Goal: Task Accomplishment & Management: Use online tool/utility

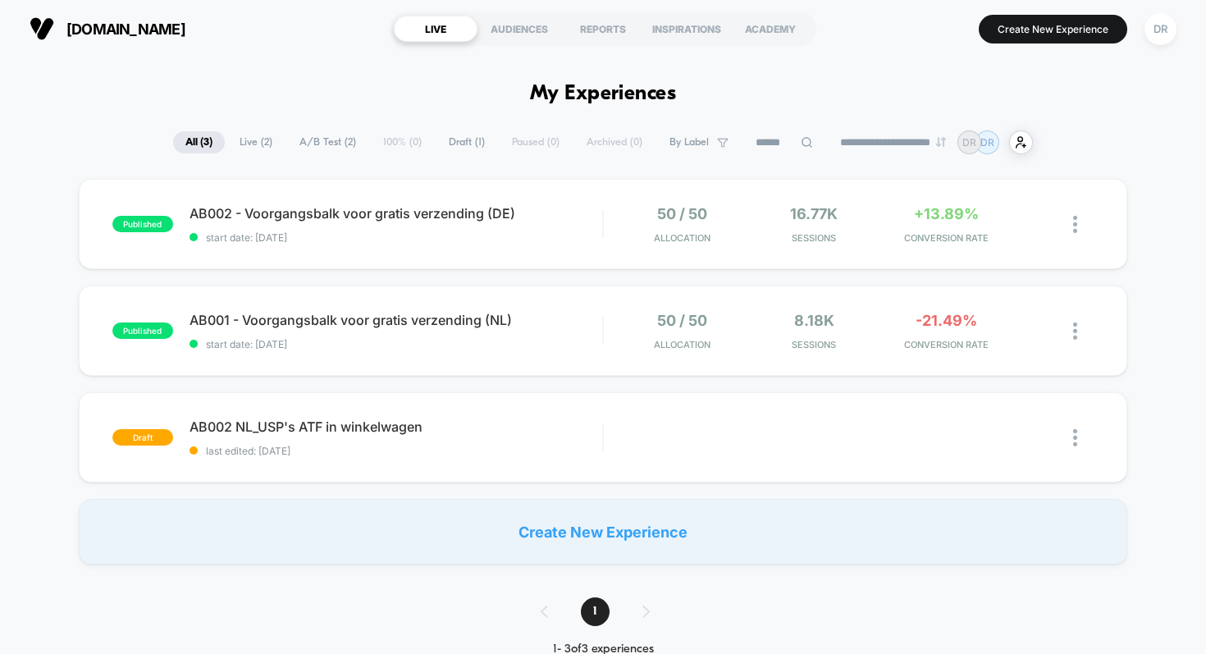
click at [553, 544] on div "Create New Experience" at bounding box center [604, 532] width 1050 height 66
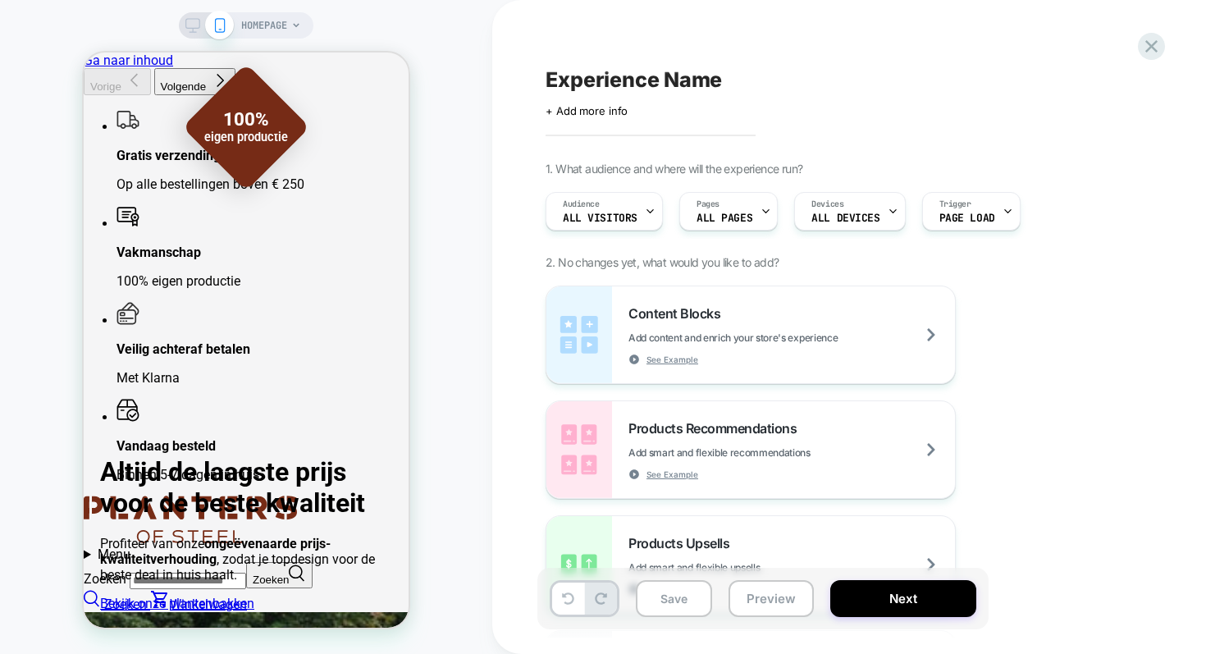
click at [644, 74] on span "Experience Name" at bounding box center [634, 79] width 176 height 25
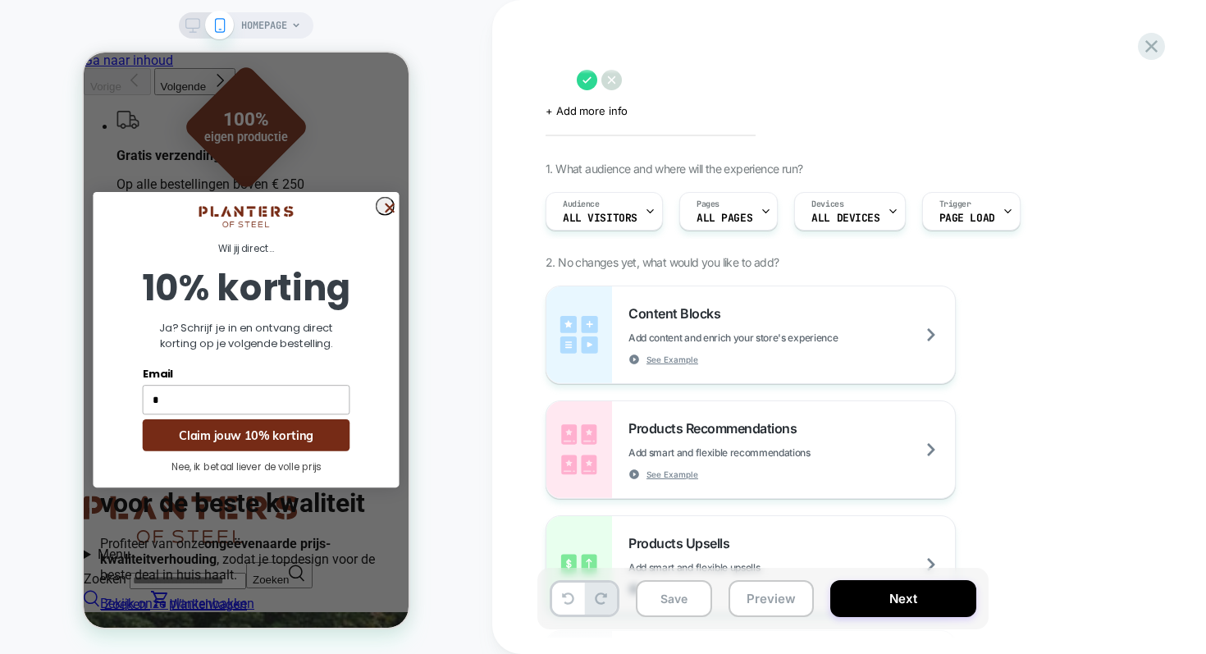
type input "**"
click at [569, 79] on textarea at bounding box center [557, 79] width 23 height 25
click at [649, 81] on textarea "**********" at bounding box center [681, 79] width 270 height 25
click at [848, 79] on textarea "**********" at bounding box center [737, 79] width 383 height 25
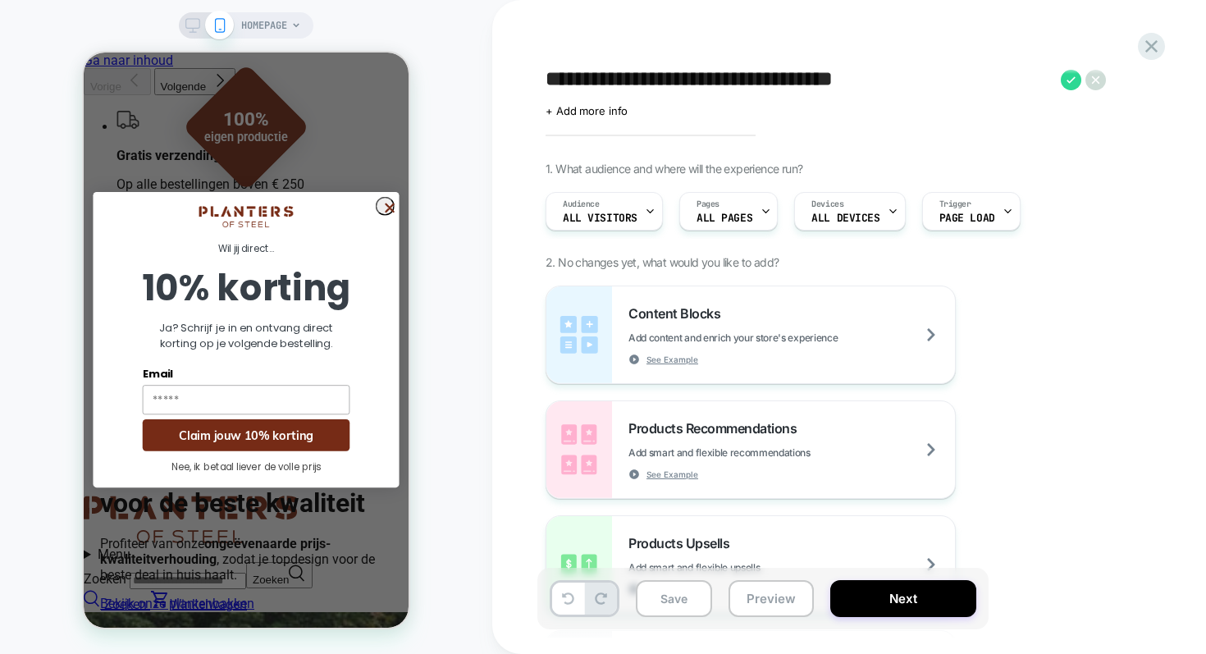
type textarea "**********"
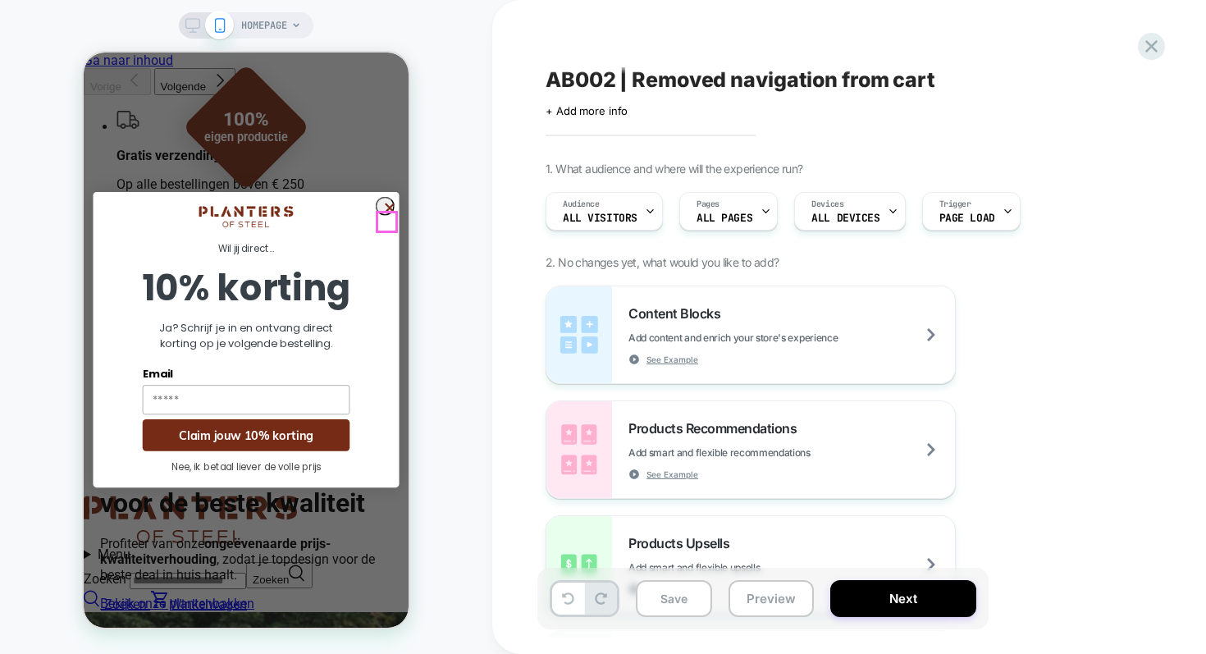
click at [386, 212] on icon "Close dialog" at bounding box center [389, 207] width 7 height 7
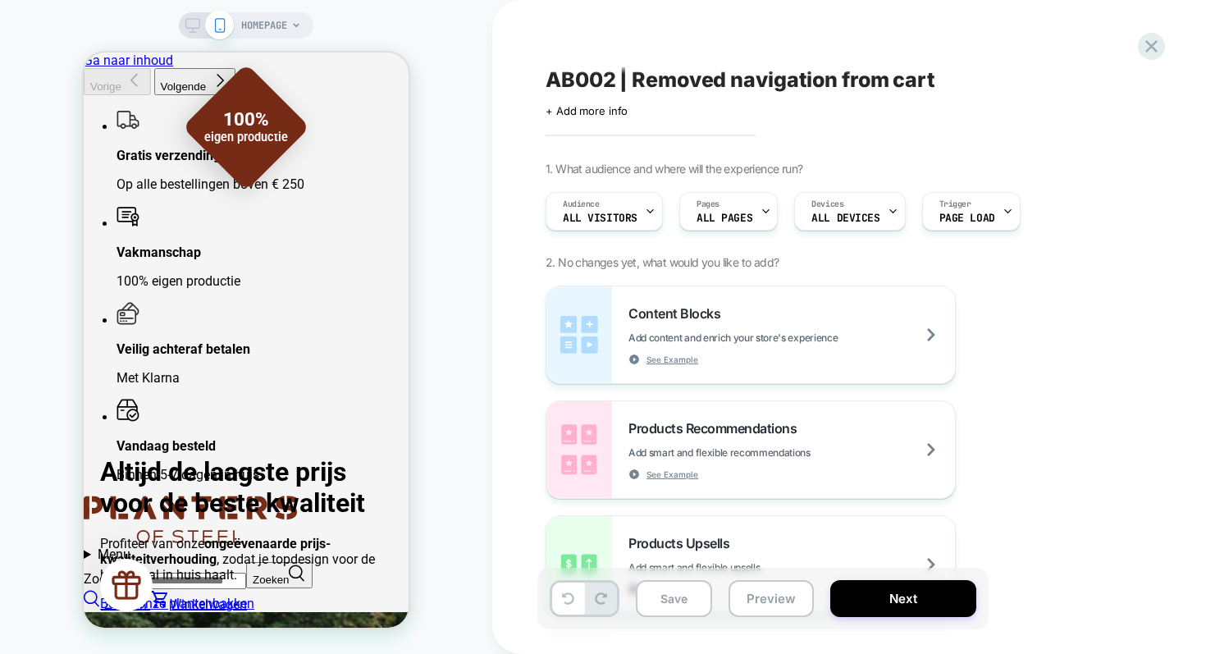
click at [256, 16] on span "HOMEPAGE" at bounding box center [264, 25] width 46 height 26
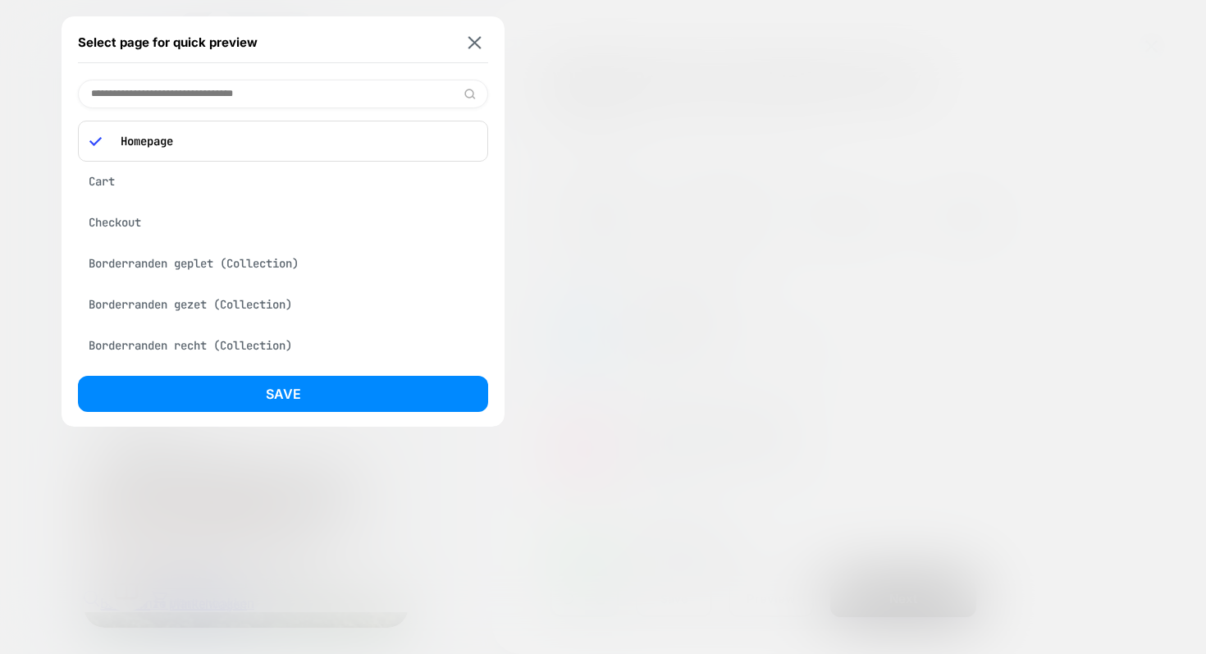
click at [135, 177] on div "Cart" at bounding box center [283, 181] width 410 height 31
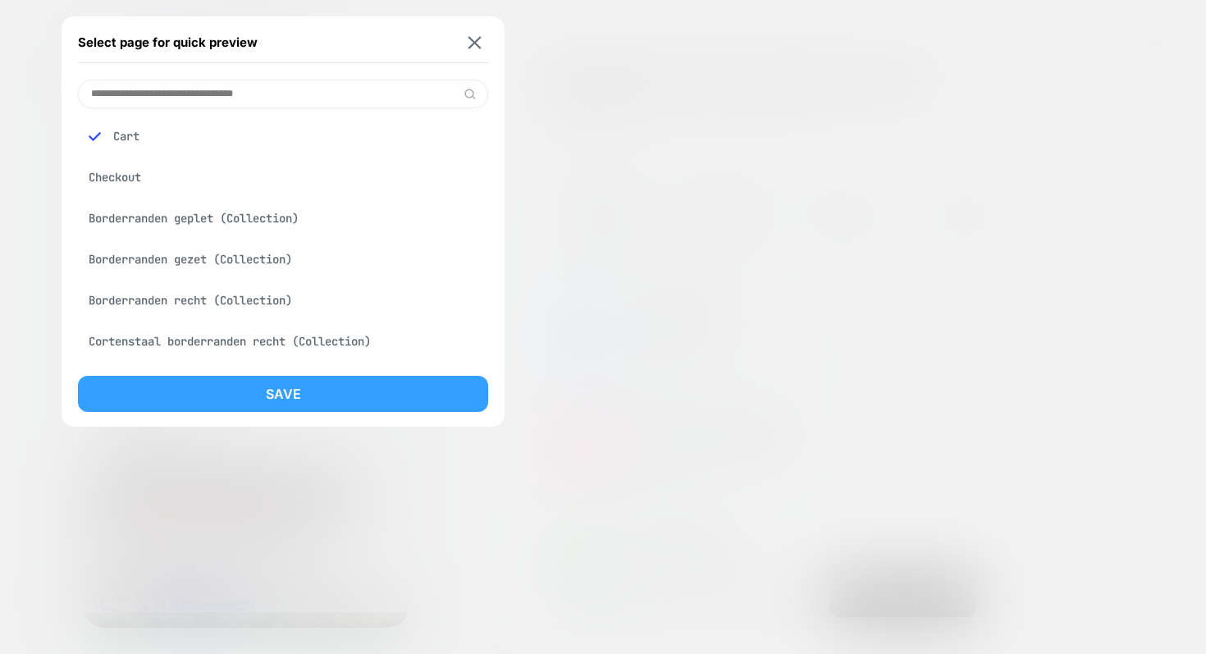
click at [237, 395] on button "Save" at bounding box center [283, 394] width 410 height 36
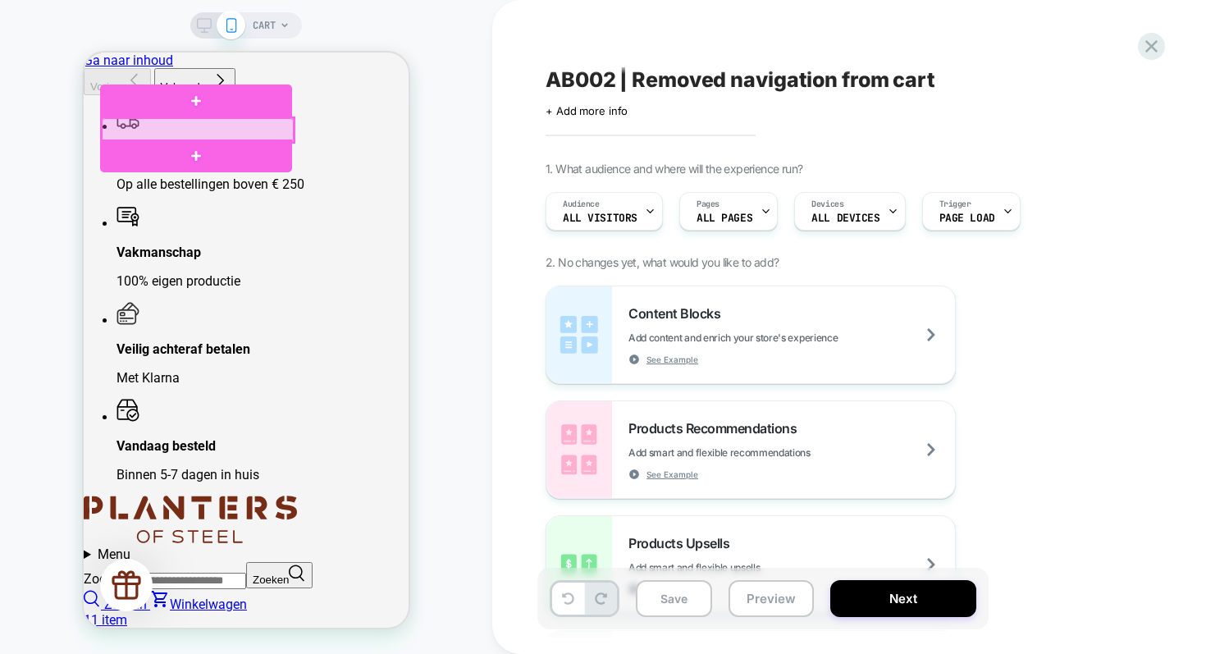
click at [199, 123] on div at bounding box center [198, 130] width 192 height 24
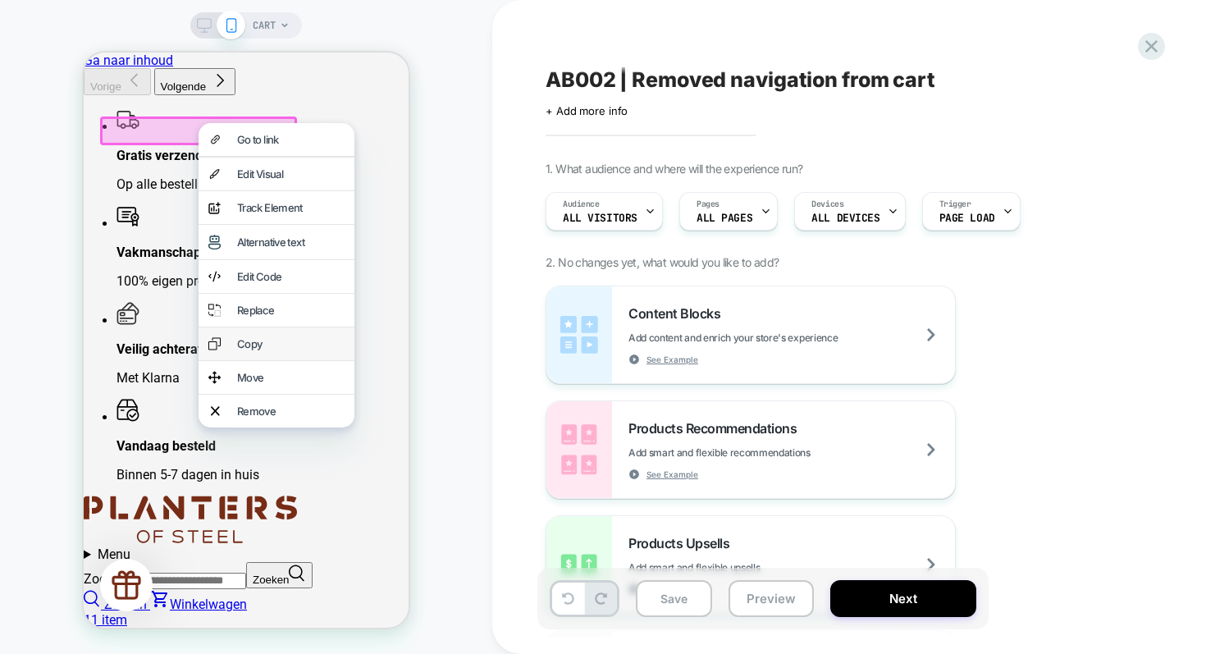
click at [273, 350] on div "Copy" at bounding box center [291, 343] width 108 height 13
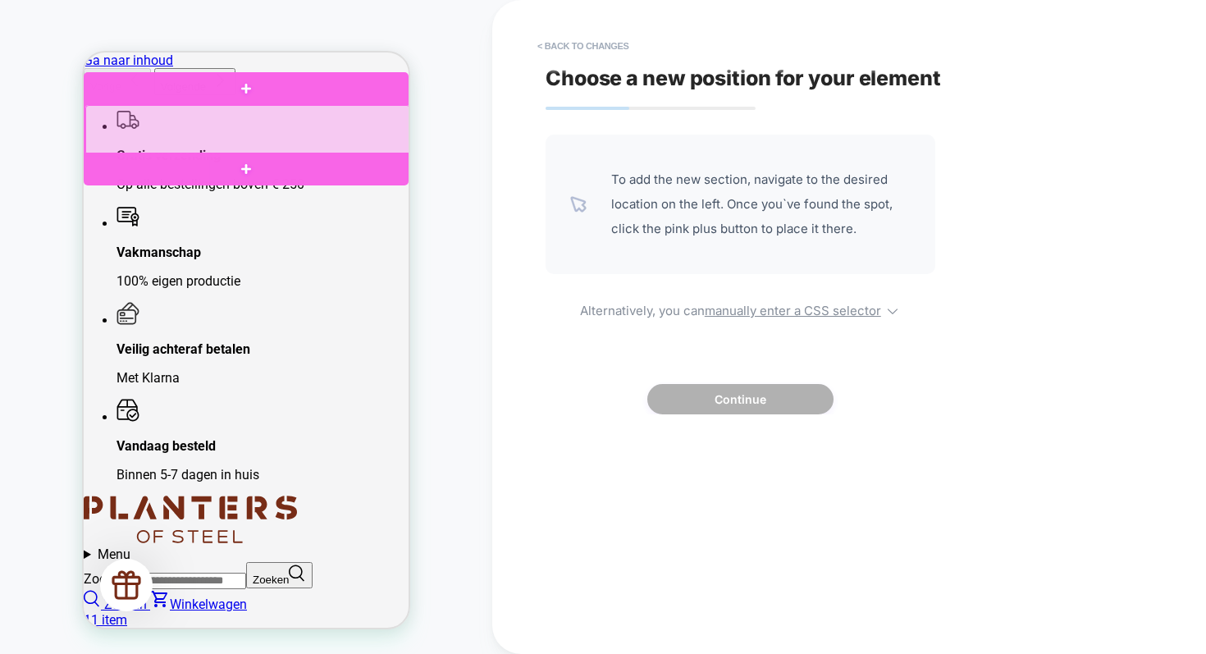
click at [216, 148] on div at bounding box center [247, 130] width 325 height 50
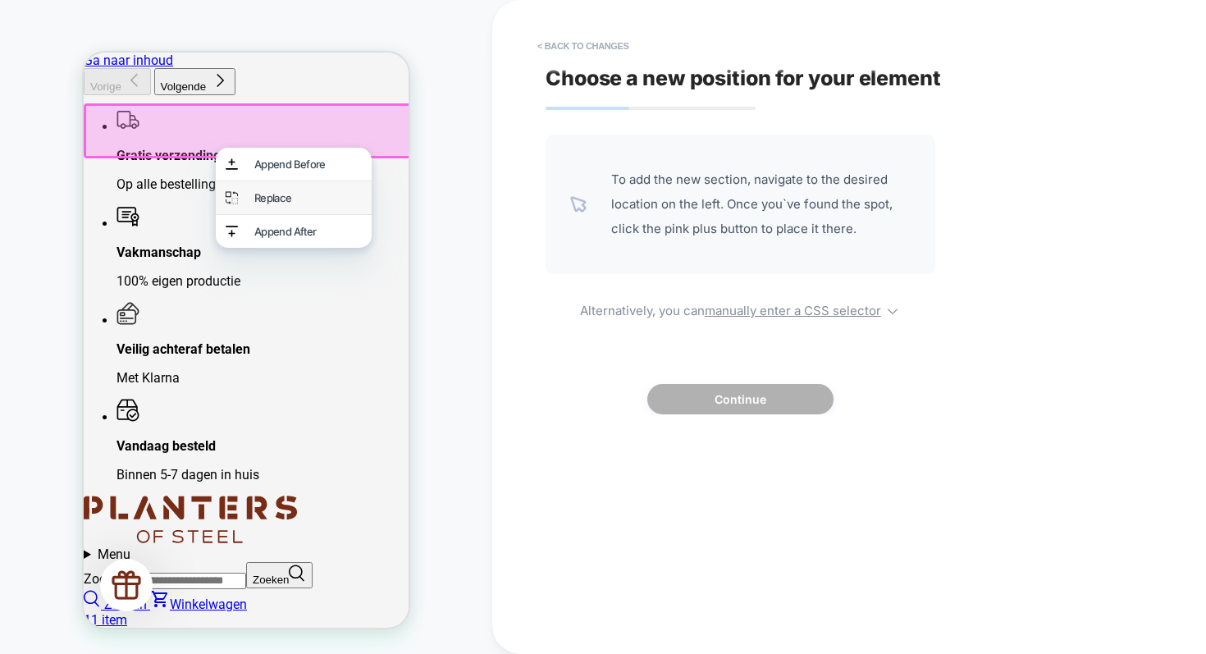
click at [287, 204] on div "Replace" at bounding box center [308, 197] width 108 height 13
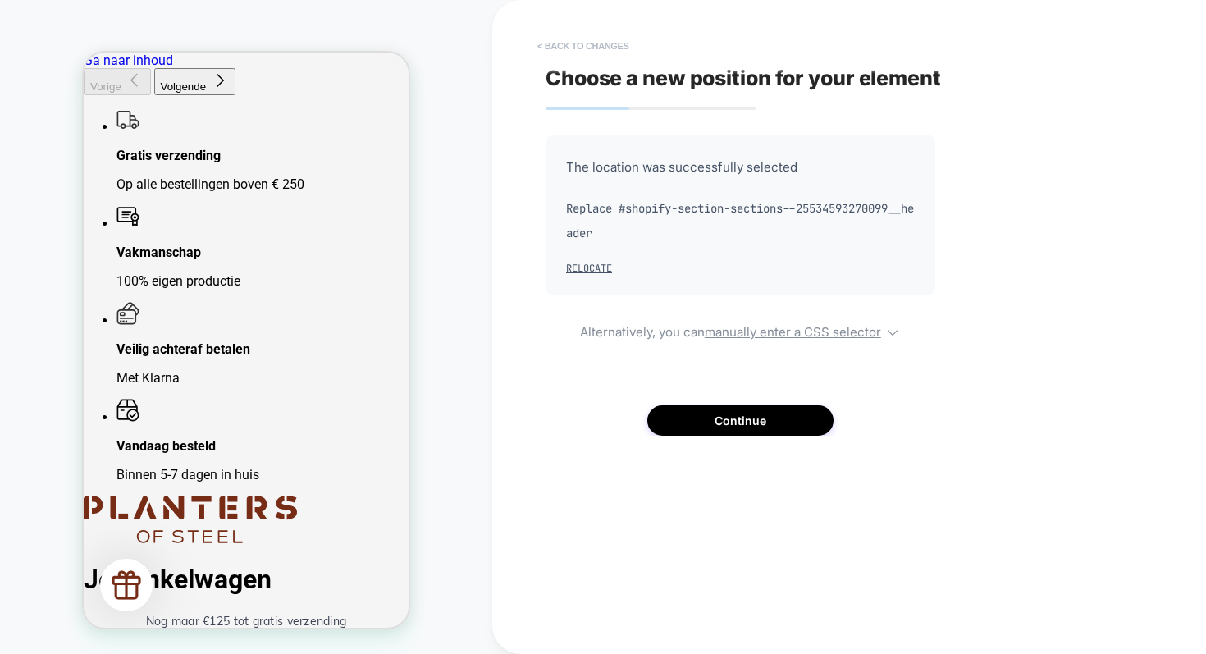
click at [566, 47] on button "< Back to changes" at bounding box center [583, 46] width 108 height 26
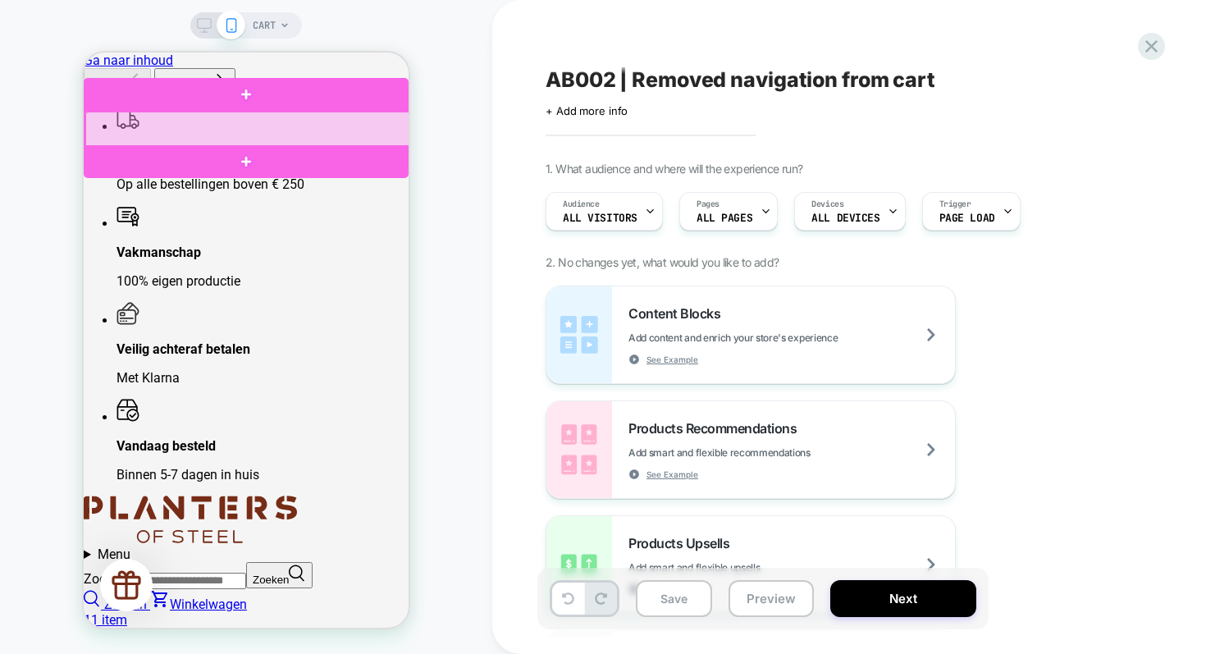
click at [153, 134] on div at bounding box center [247, 130] width 325 height 36
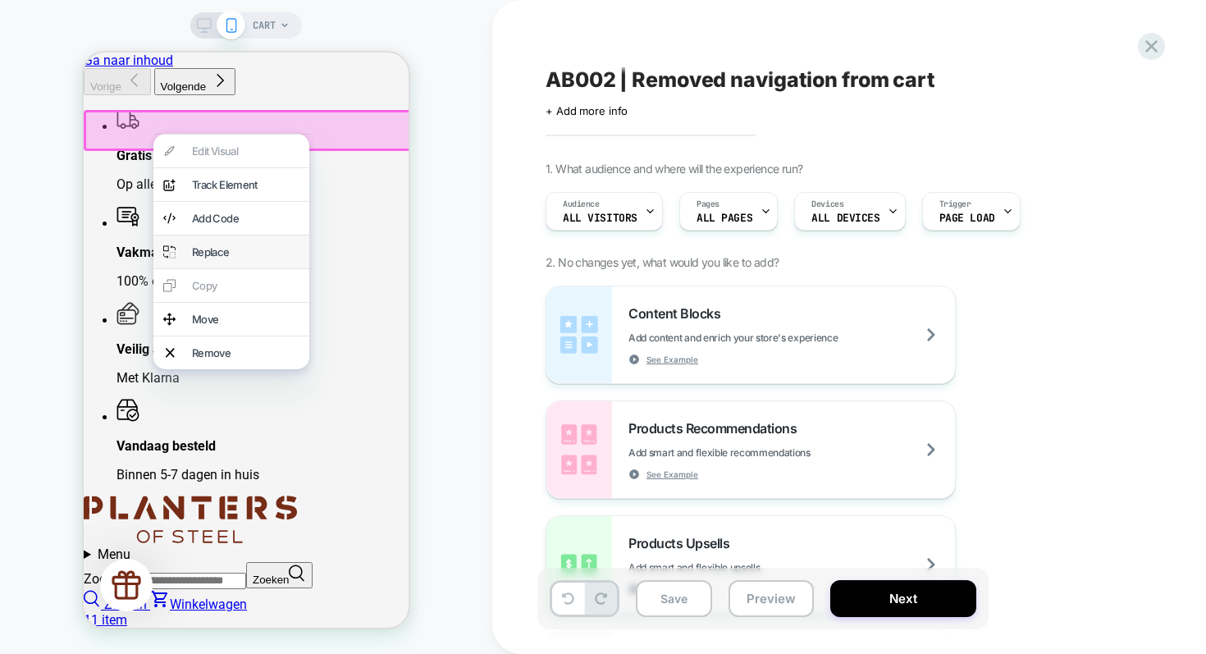
click at [229, 258] on div "Replace" at bounding box center [246, 251] width 108 height 13
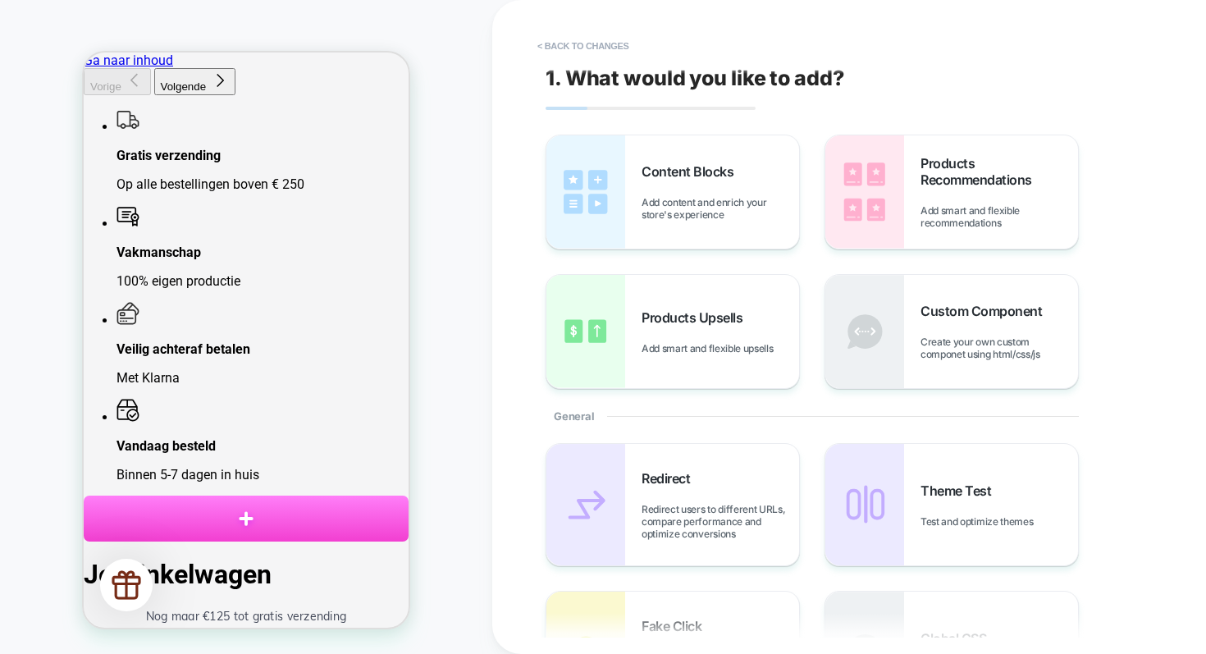
click at [250, 517] on rect at bounding box center [246, 518] width 14 height 3
click at [689, 171] on span "Content Blocks" at bounding box center [692, 171] width 100 height 16
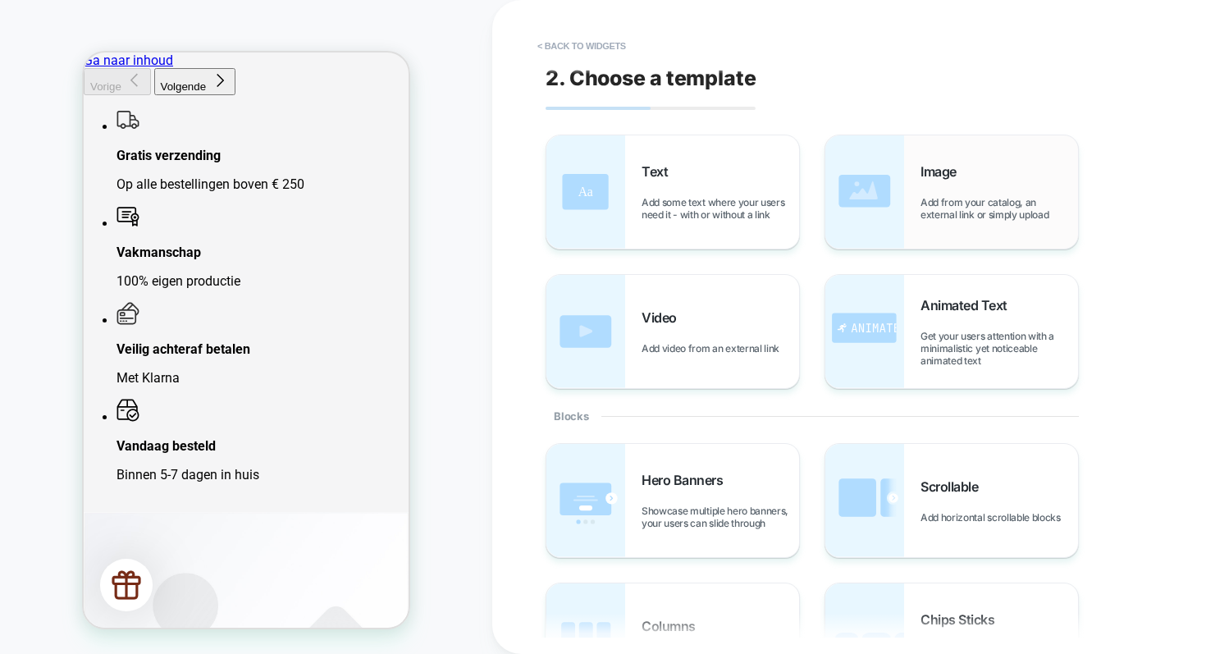
click at [967, 196] on span "Add from your catalog, an external link or simply upload" at bounding box center [1000, 208] width 158 height 25
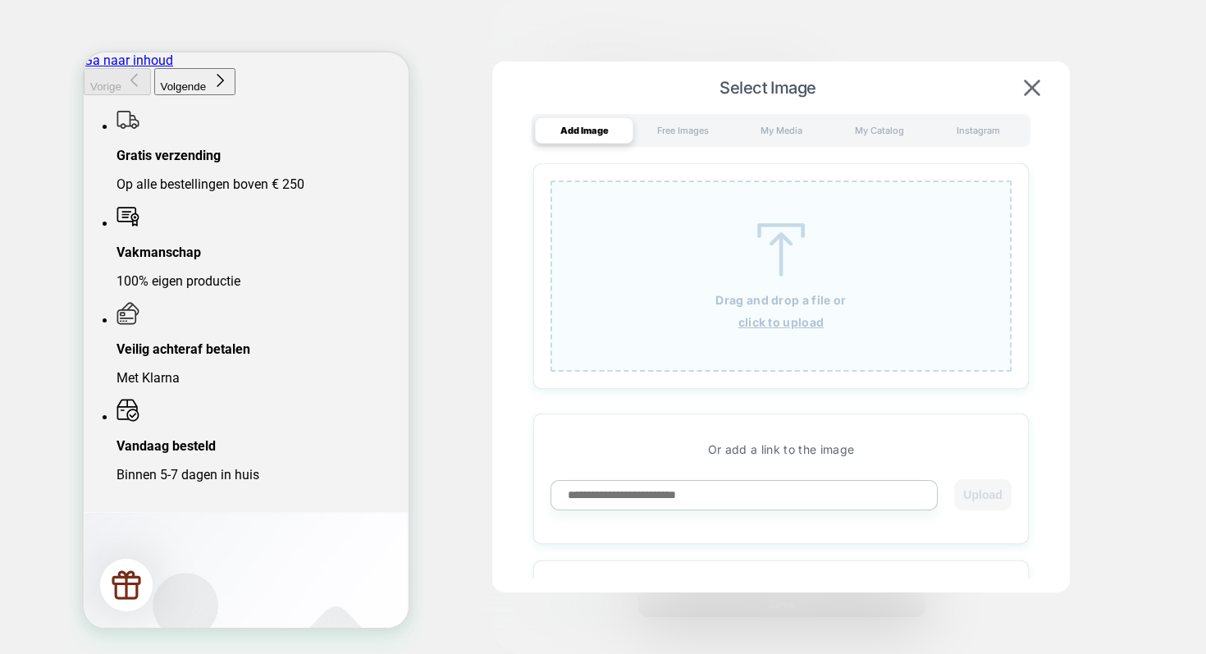
click at [783, 322] on u "click to upload" at bounding box center [782, 322] width 86 height 14
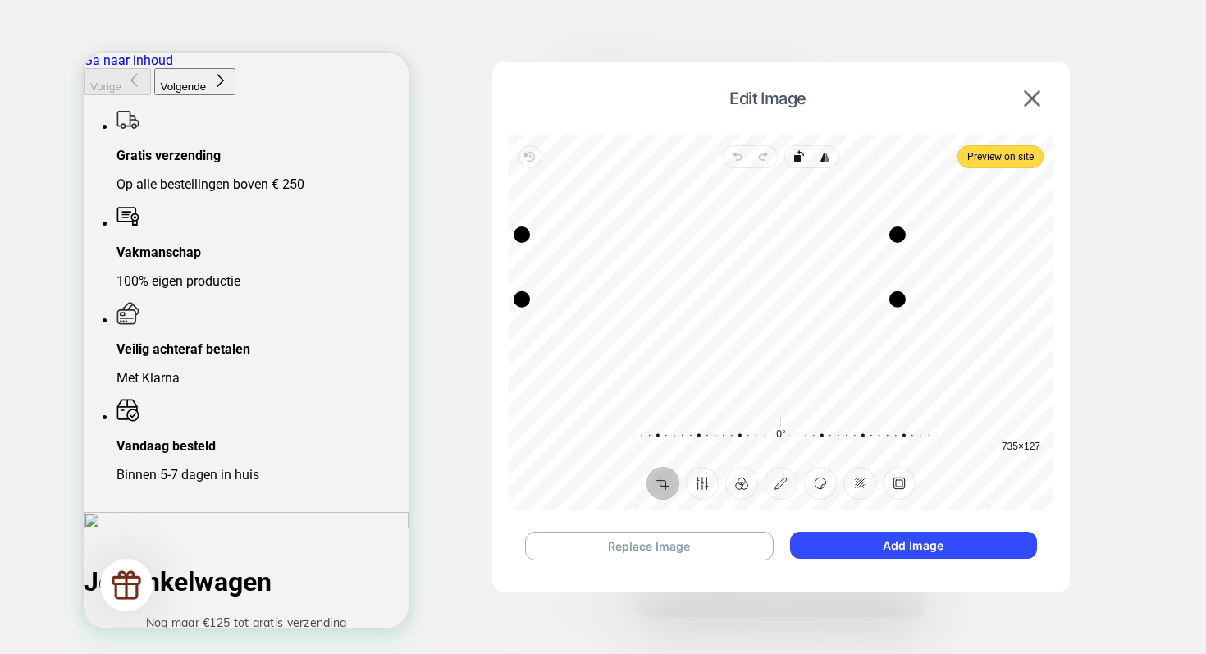
drag, startPoint x: 1041, startPoint y: 350, endPoint x: 894, endPoint y: 300, distance: 155.5
click at [894, 300] on div "Drag corner br" at bounding box center [898, 299] width 16 height 16
click at [707, 483] on button "Finetune" at bounding box center [702, 483] width 33 height 33
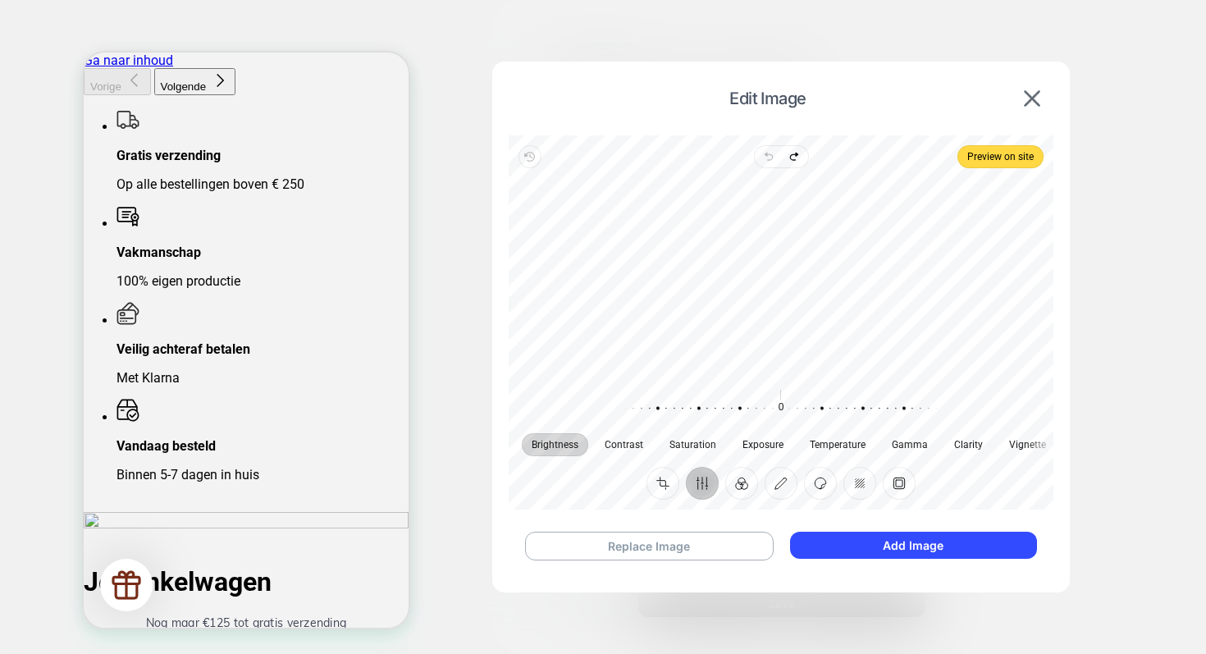
click at [333, 512] on img at bounding box center [246, 522] width 325 height 20
click at [901, 486] on button "Frame" at bounding box center [899, 483] width 33 height 33
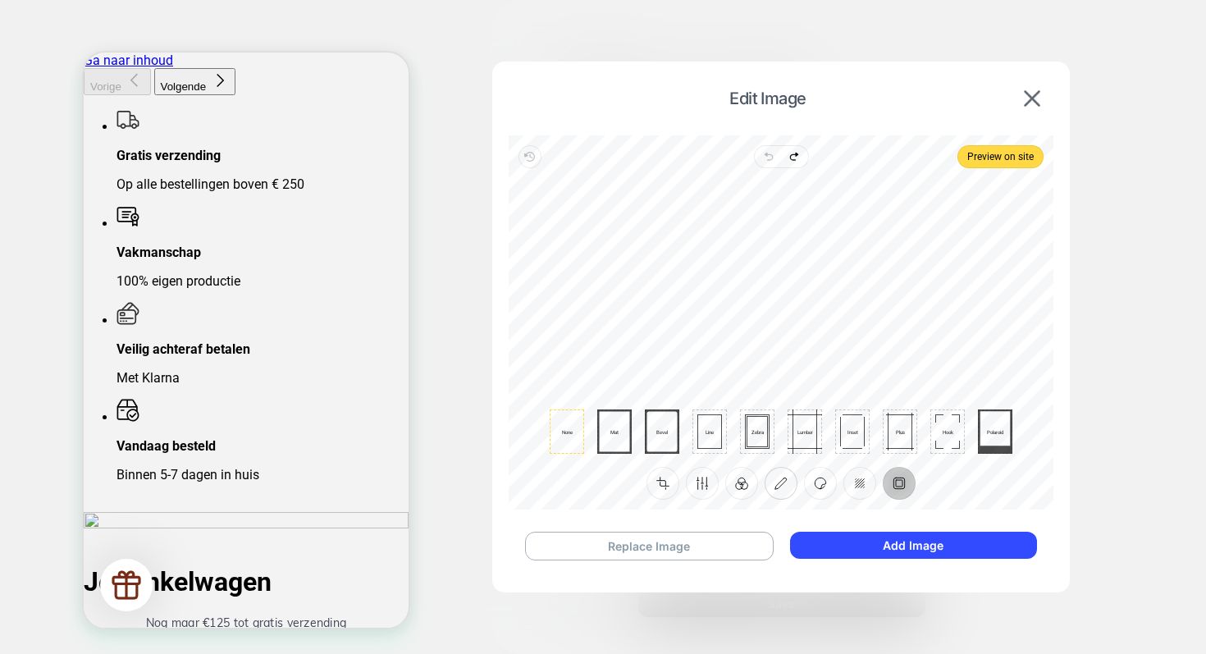
click at [785, 485] on button "Annotate" at bounding box center [781, 483] width 33 height 33
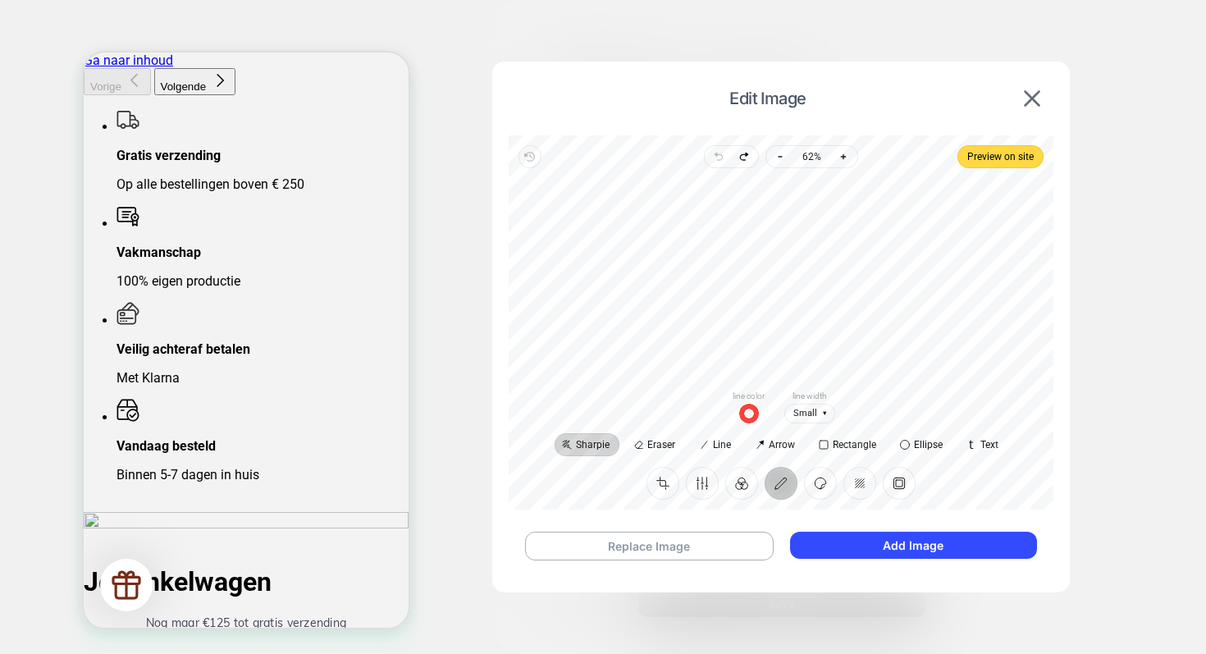
click at [1024, 242] on div at bounding box center [781, 278] width 519 height 194
click at [706, 479] on button "Finetune" at bounding box center [702, 483] width 33 height 33
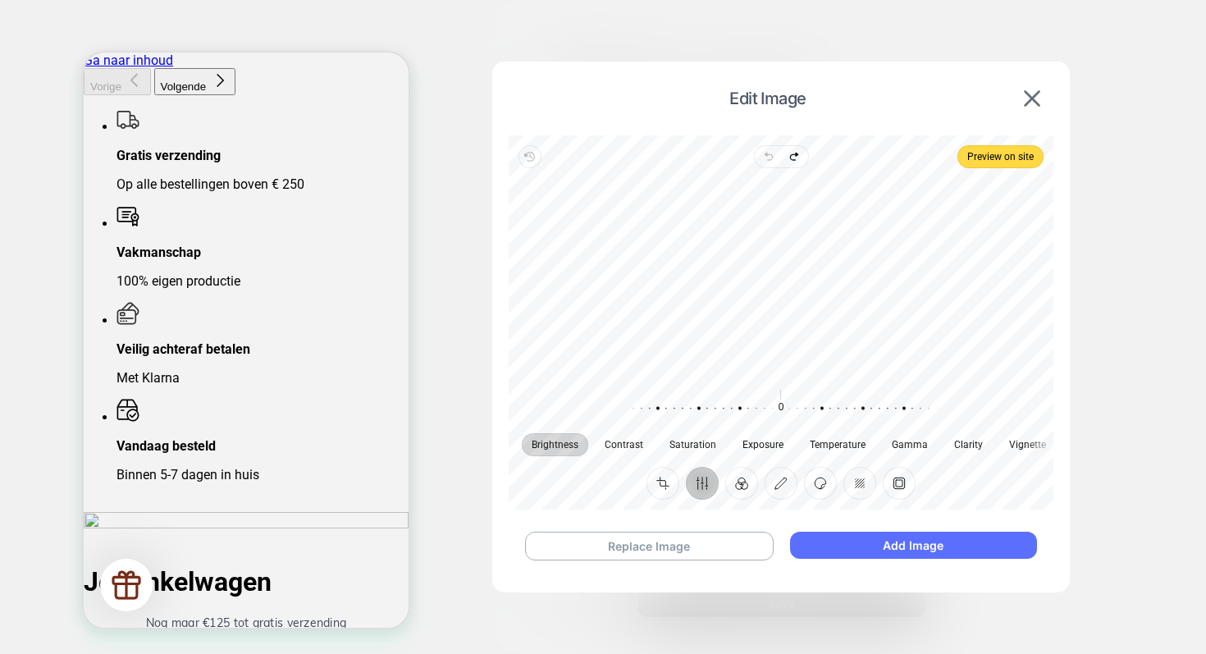
click at [848, 543] on button "Add Image" at bounding box center [913, 545] width 247 height 27
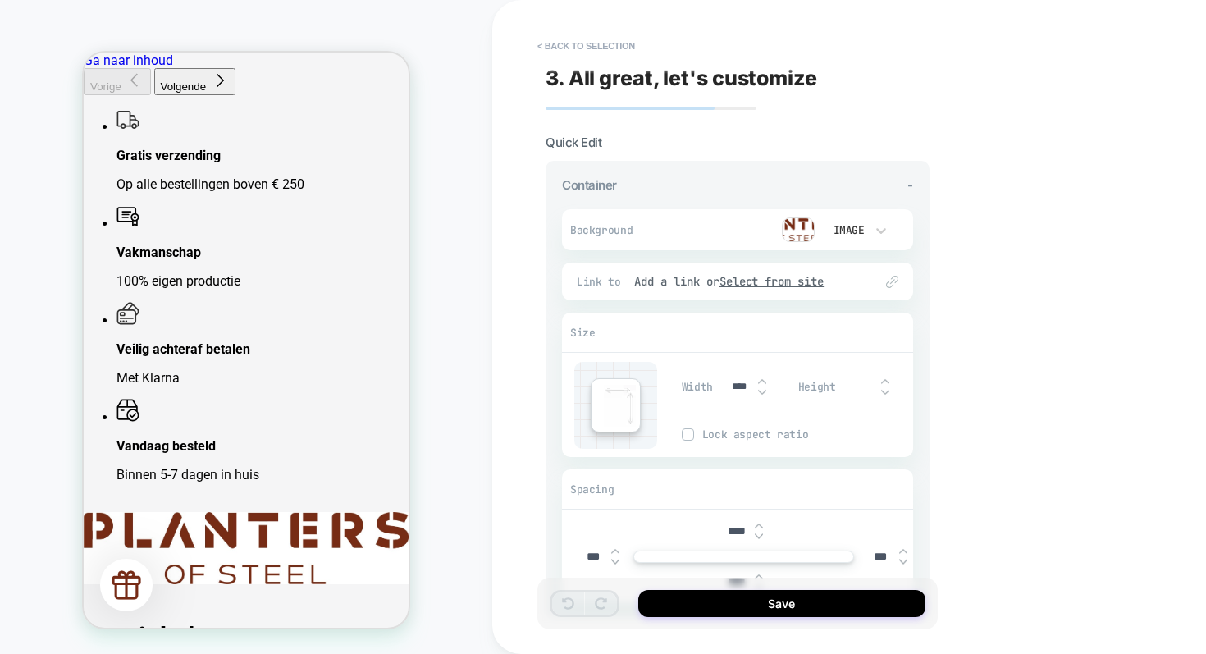
click at [243, 512] on img at bounding box center [246, 548] width 325 height 72
click at [883, 231] on icon at bounding box center [881, 230] width 16 height 16
click at [666, 208] on div at bounding box center [603, 327] width 1206 height 654
click at [760, 392] on img at bounding box center [762, 392] width 8 height 7
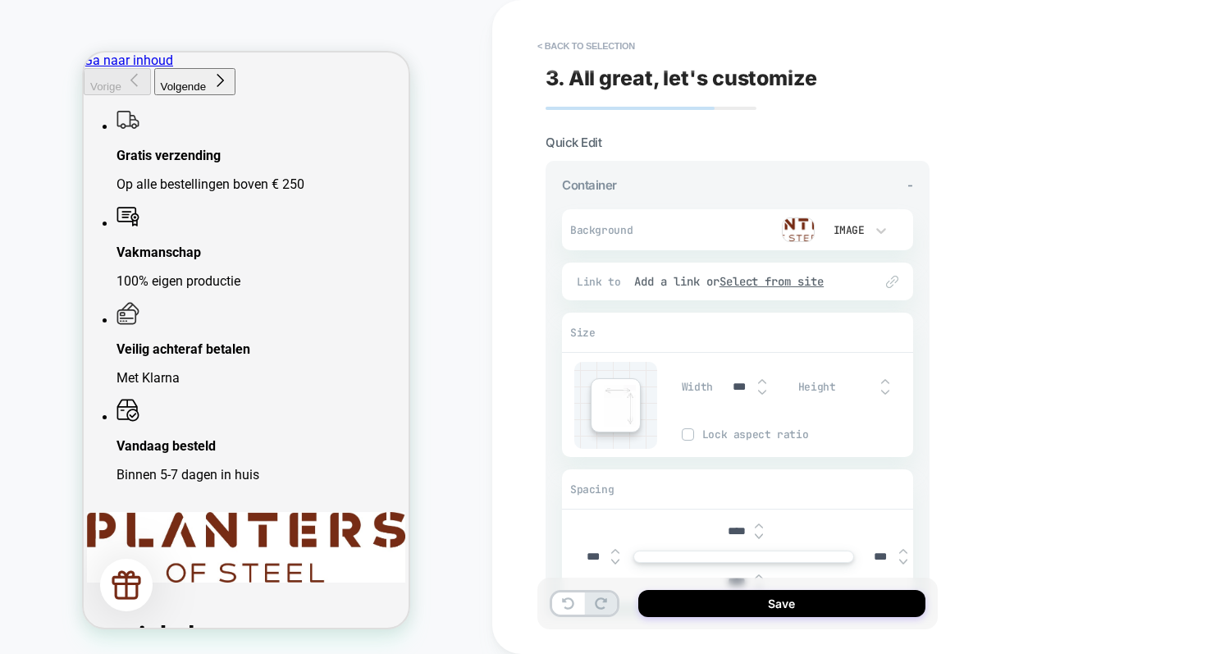
click at [760, 392] on img at bounding box center [762, 392] width 8 height 7
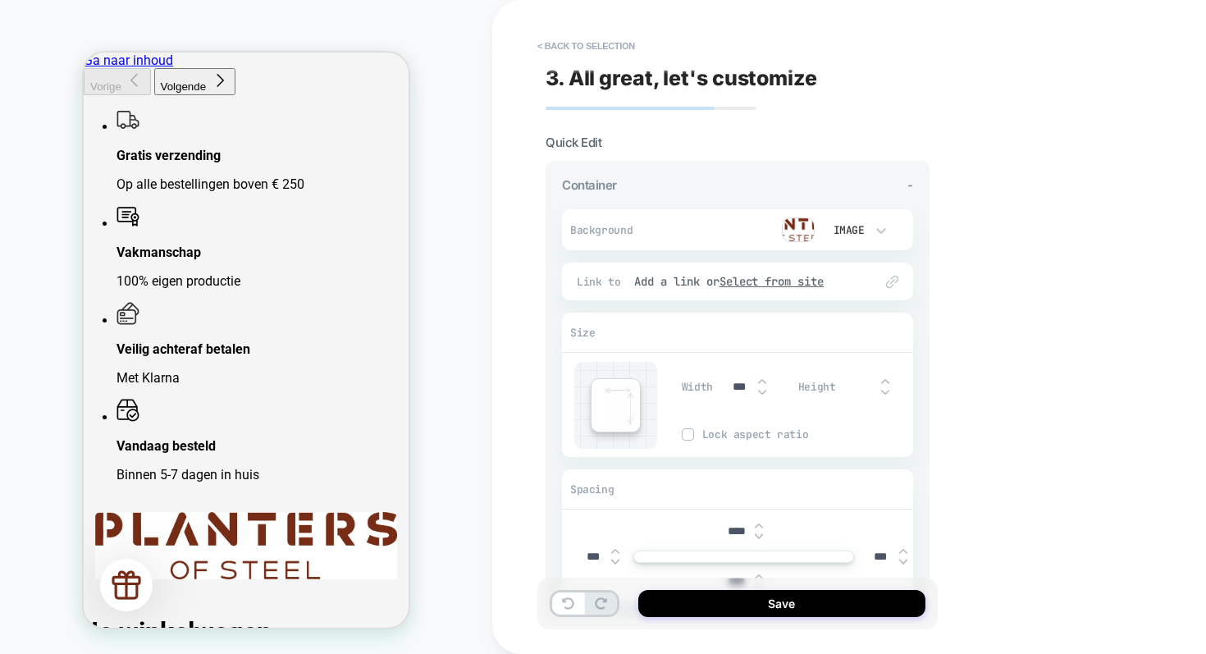
click at [760, 392] on img at bounding box center [762, 392] width 8 height 7
click at [730, 383] on input "***" at bounding box center [739, 387] width 37 height 14
click at [738, 383] on input "***" at bounding box center [739, 387] width 37 height 14
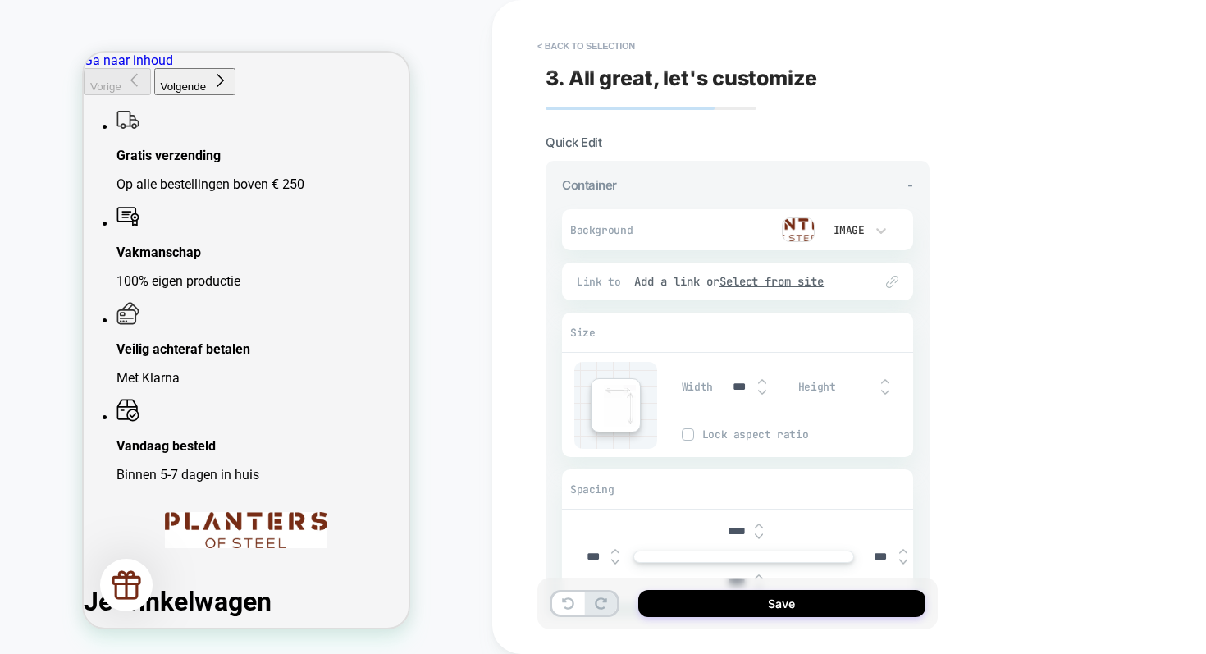
drag, startPoint x: 740, startPoint y: 385, endPoint x: 724, endPoint y: 385, distance: 16.4
click at [724, 385] on input "***" at bounding box center [739, 387] width 37 height 14
drag, startPoint x: 738, startPoint y: 386, endPoint x: 721, endPoint y: 386, distance: 16.4
click at [721, 386] on input "***" at bounding box center [739, 387] width 37 height 14
type input "***"
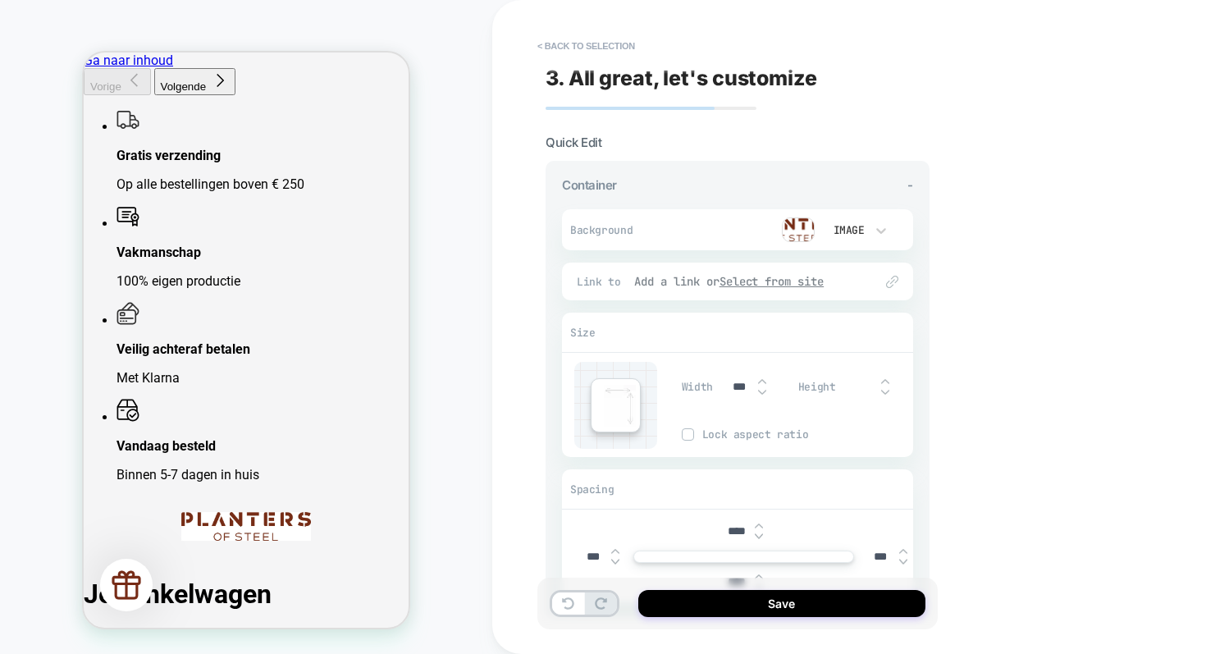
click at [778, 281] on u "Select from site" at bounding box center [772, 281] width 105 height 15
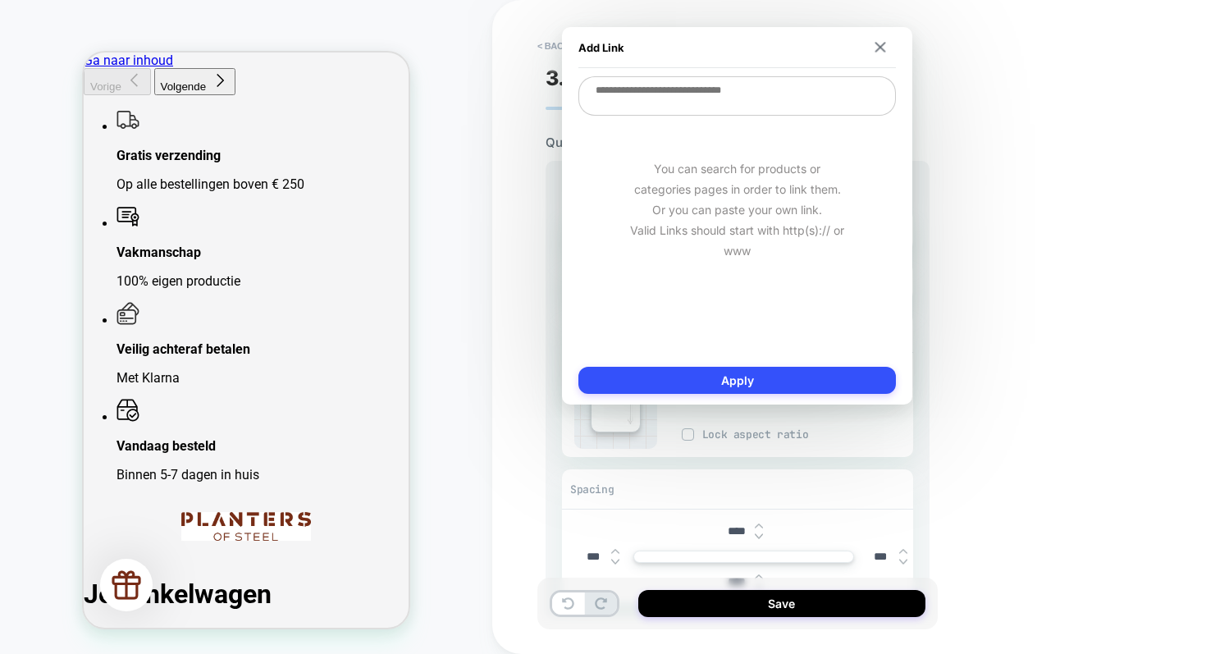
click at [704, 93] on textarea at bounding box center [738, 95] width 318 height 39
type textarea "*"
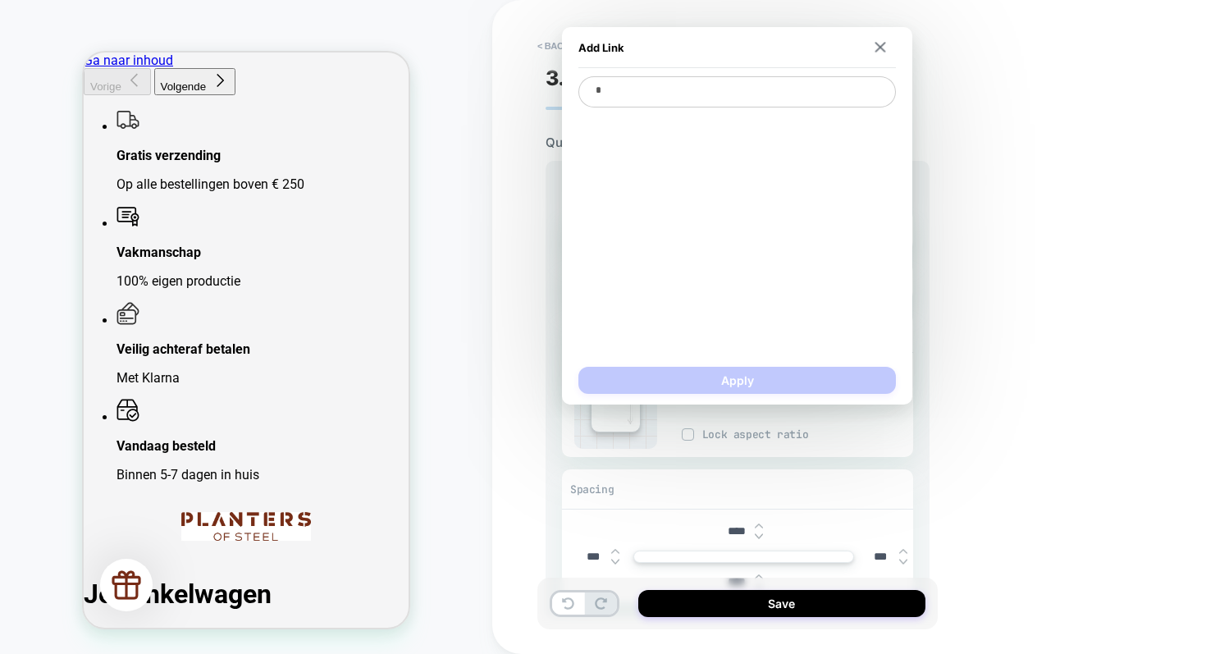
type textarea "*"
type textarea "**"
type textarea "*"
type textarea "***"
type textarea "*"
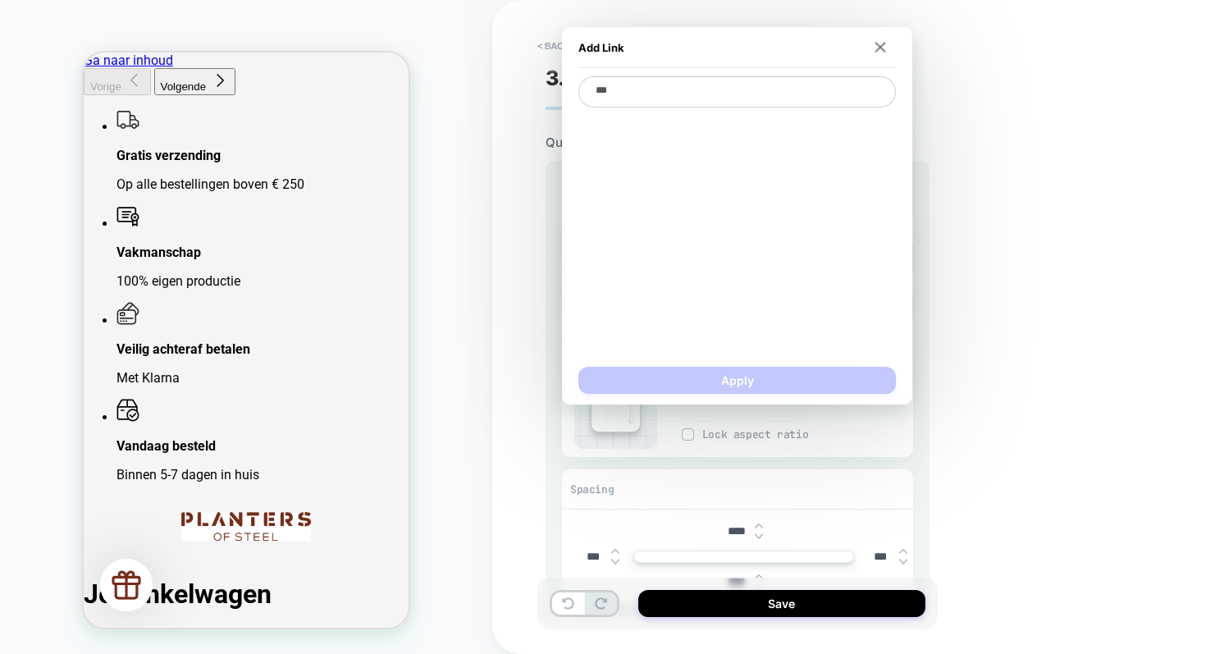
type textarea "****"
type textarea "*"
type textarea "****"
click at [675, 123] on span "Homepage" at bounding box center [737, 124] width 301 height 15
type textarea "*"
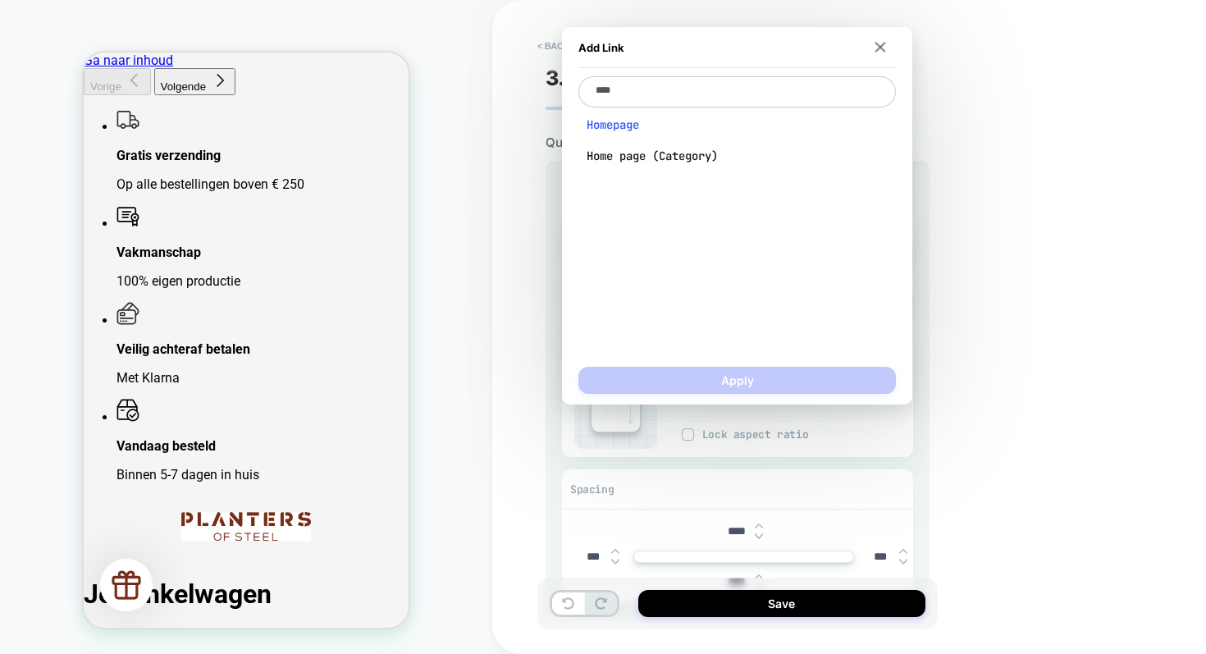
type textarea "**********"
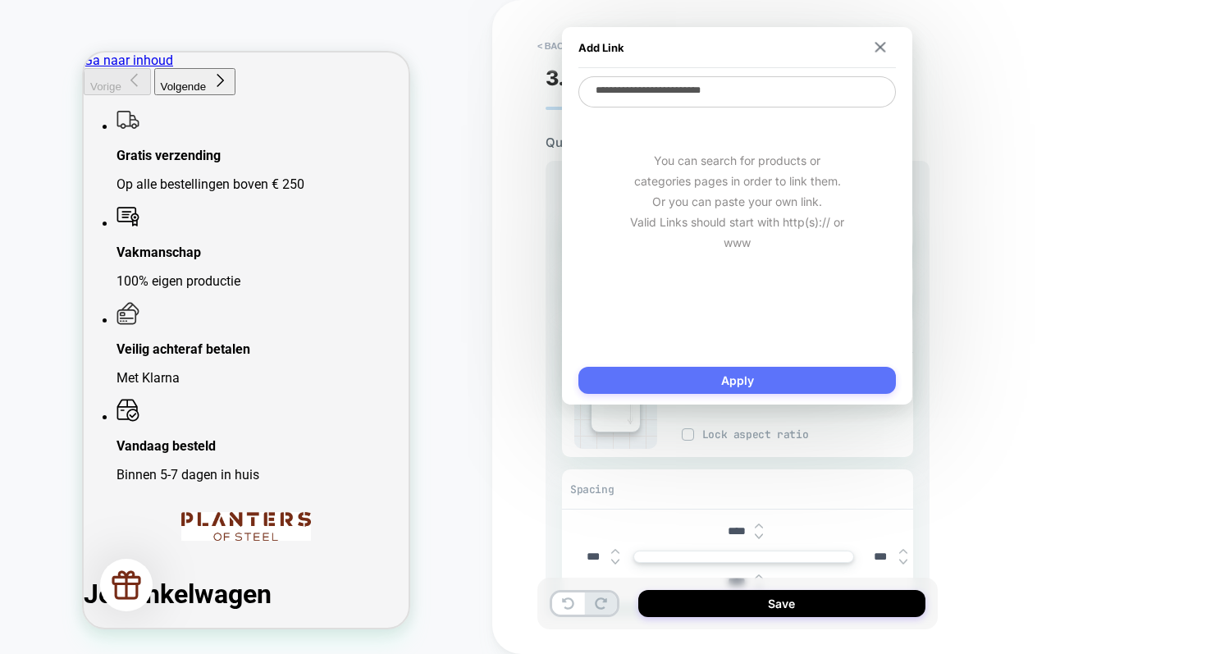
click at [749, 380] on button "Apply" at bounding box center [738, 380] width 318 height 27
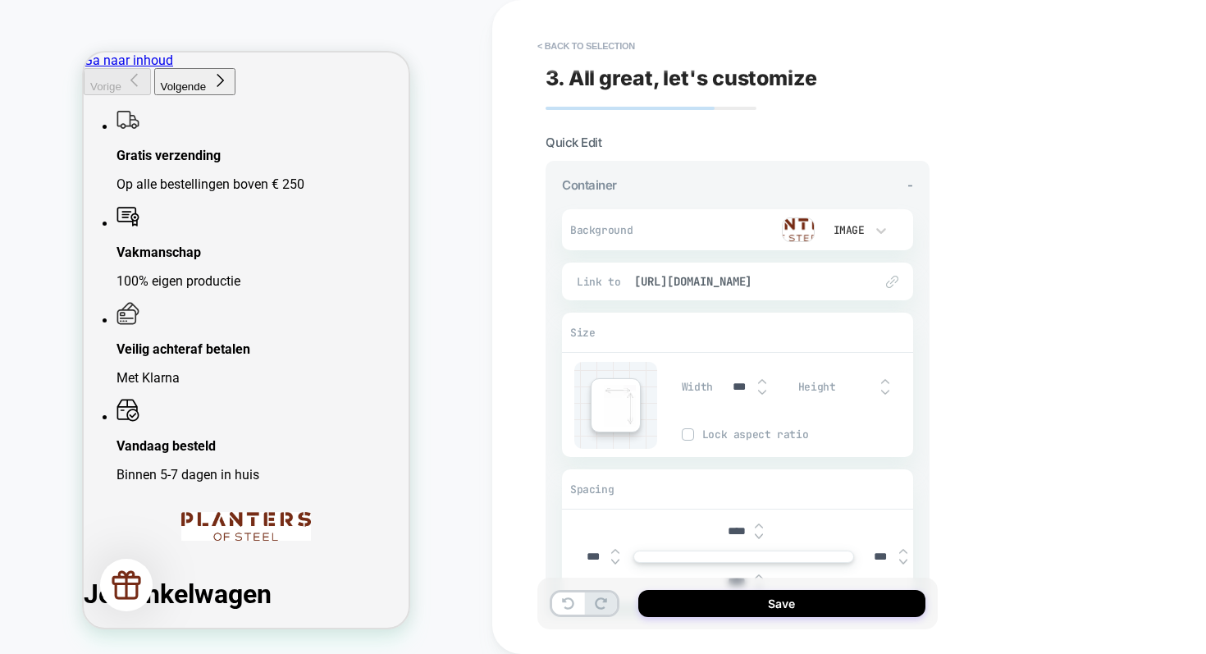
scroll to position [177, 0]
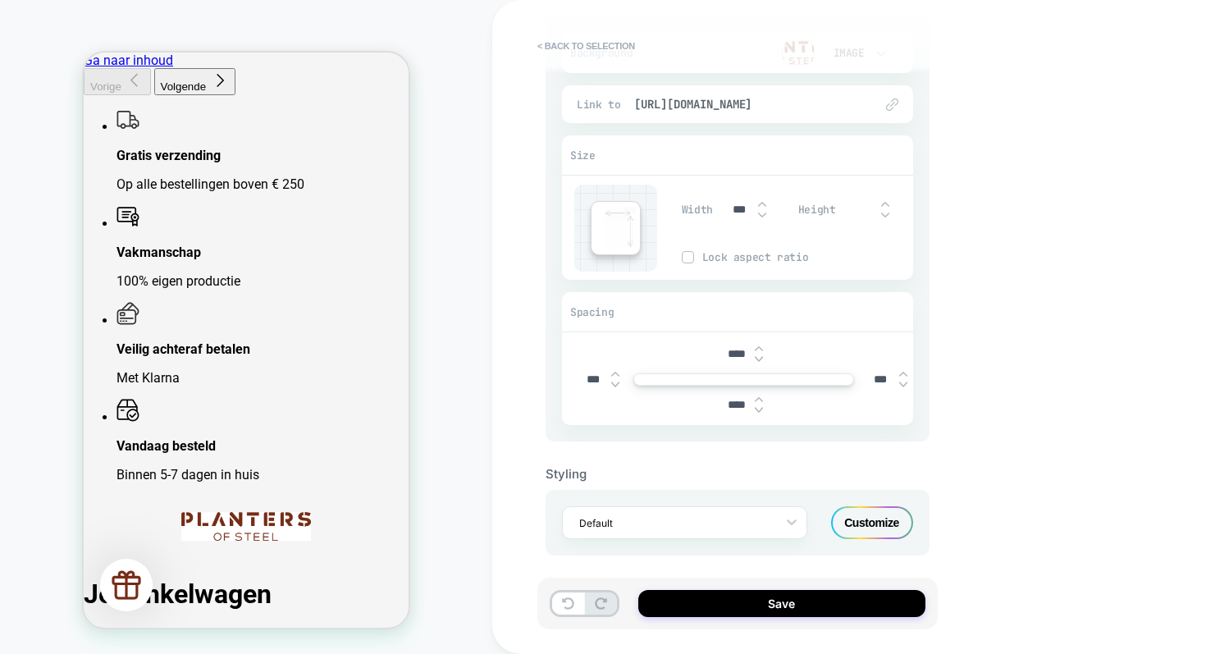
drag, startPoint x: 735, startPoint y: 352, endPoint x: 711, endPoint y: 352, distance: 23.8
click at [711, 352] on div "****" at bounding box center [743, 354] width 339 height 34
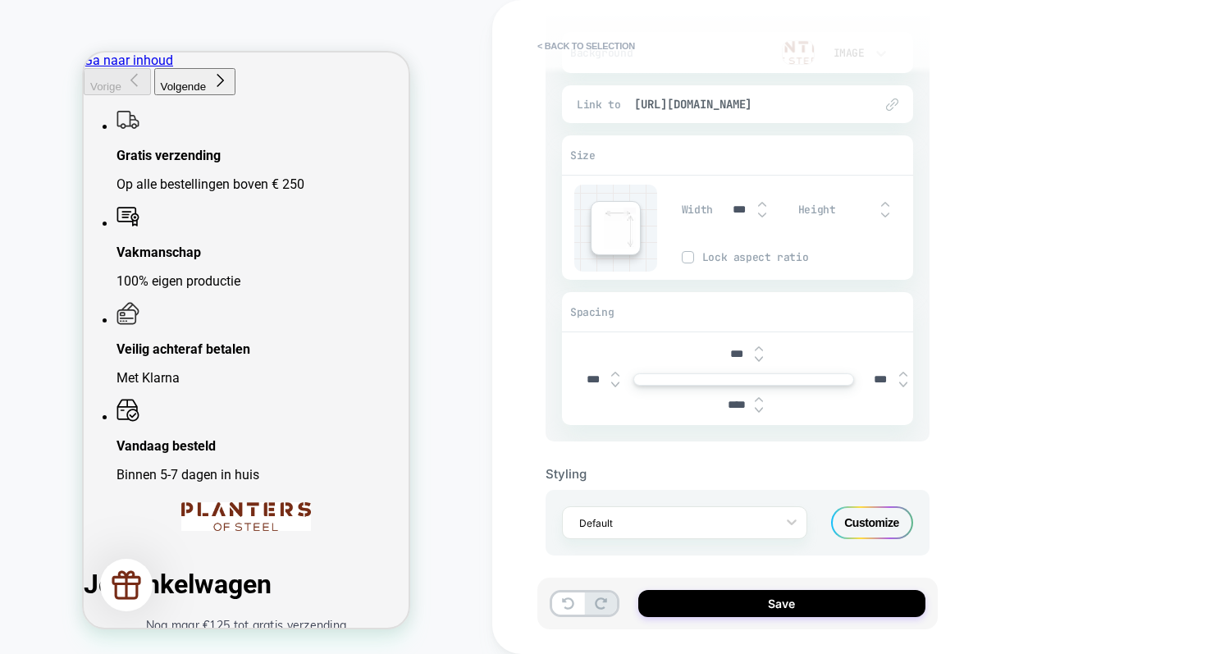
type input "***"
drag, startPoint x: 736, startPoint y: 405, endPoint x: 720, endPoint y: 405, distance: 15.6
click at [720, 405] on input "****" at bounding box center [736, 405] width 37 height 14
type input "***"
drag, startPoint x: 739, startPoint y: 209, endPoint x: 723, endPoint y: 209, distance: 15.6
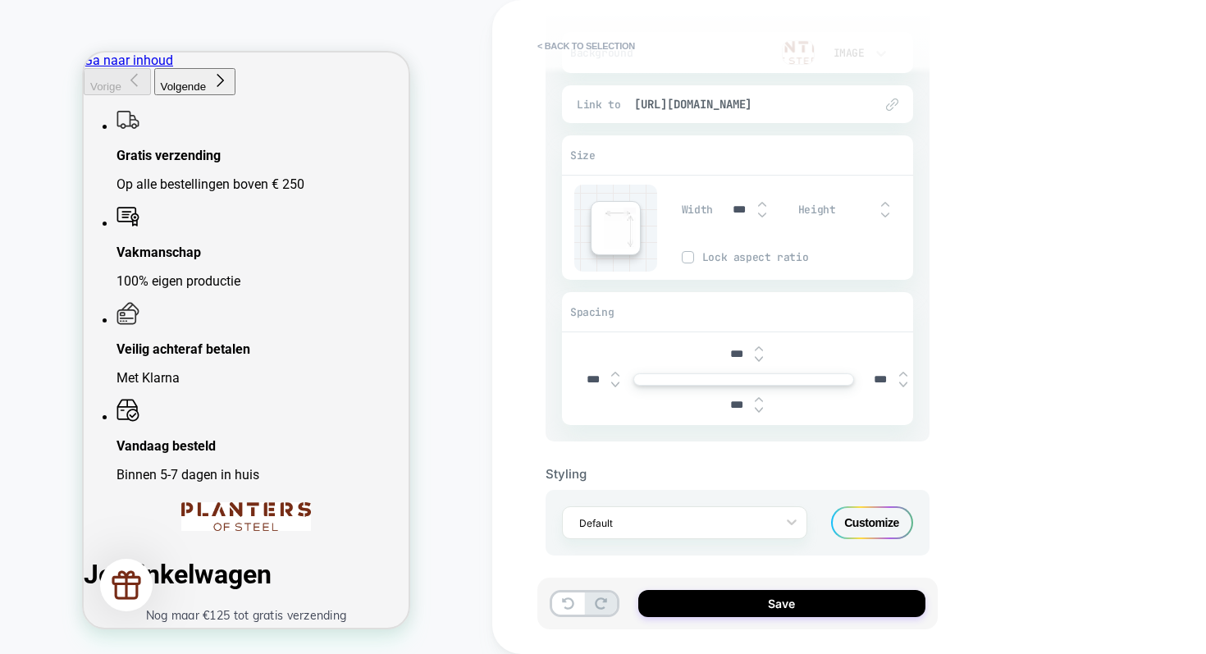
click at [723, 209] on input "***" at bounding box center [739, 210] width 37 height 14
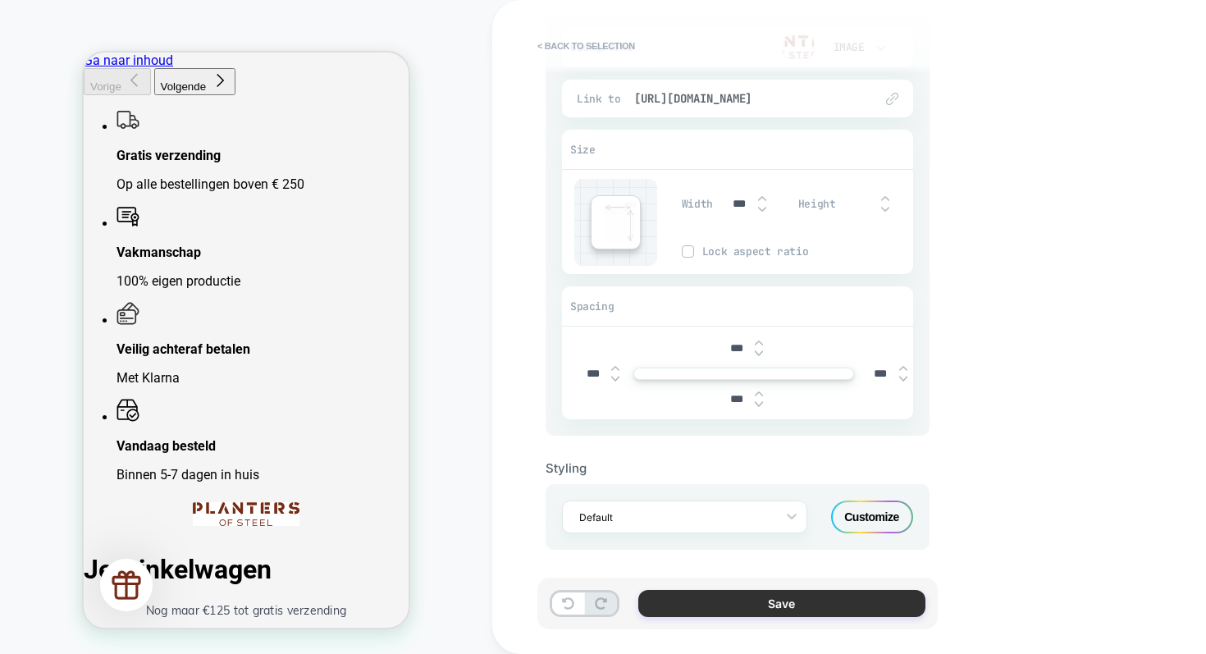
type input "***"
click at [711, 608] on button "Save" at bounding box center [781, 603] width 287 height 27
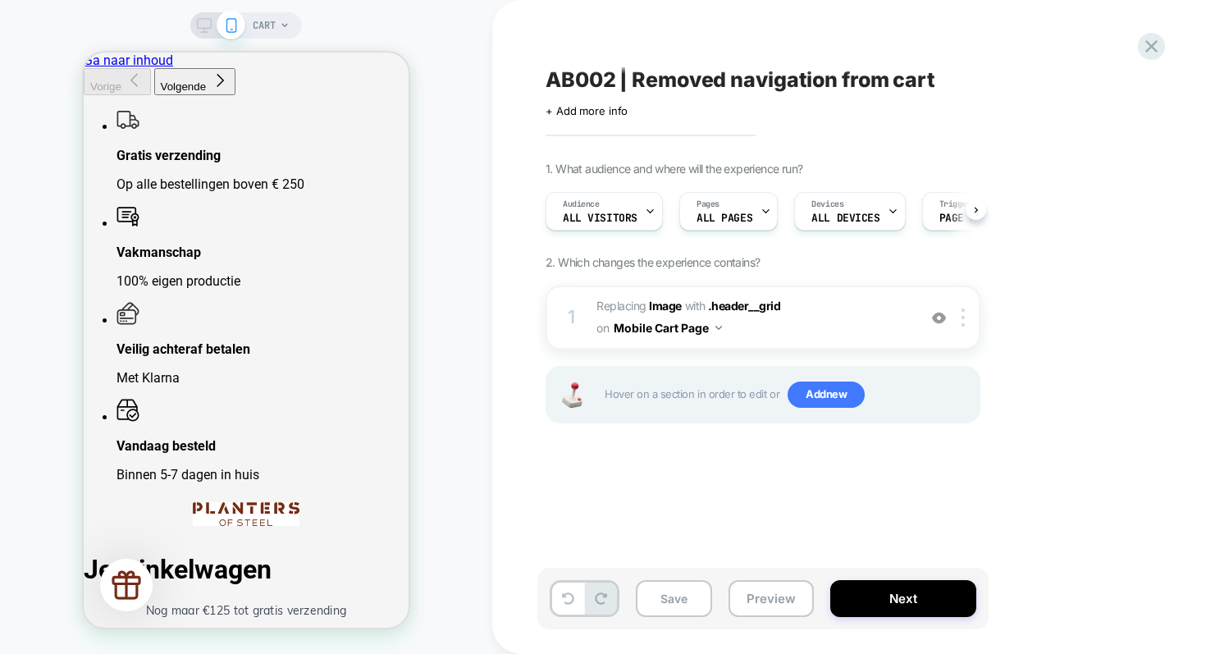
scroll to position [0, 1]
click at [204, 21] on icon at bounding box center [204, 25] width 15 height 15
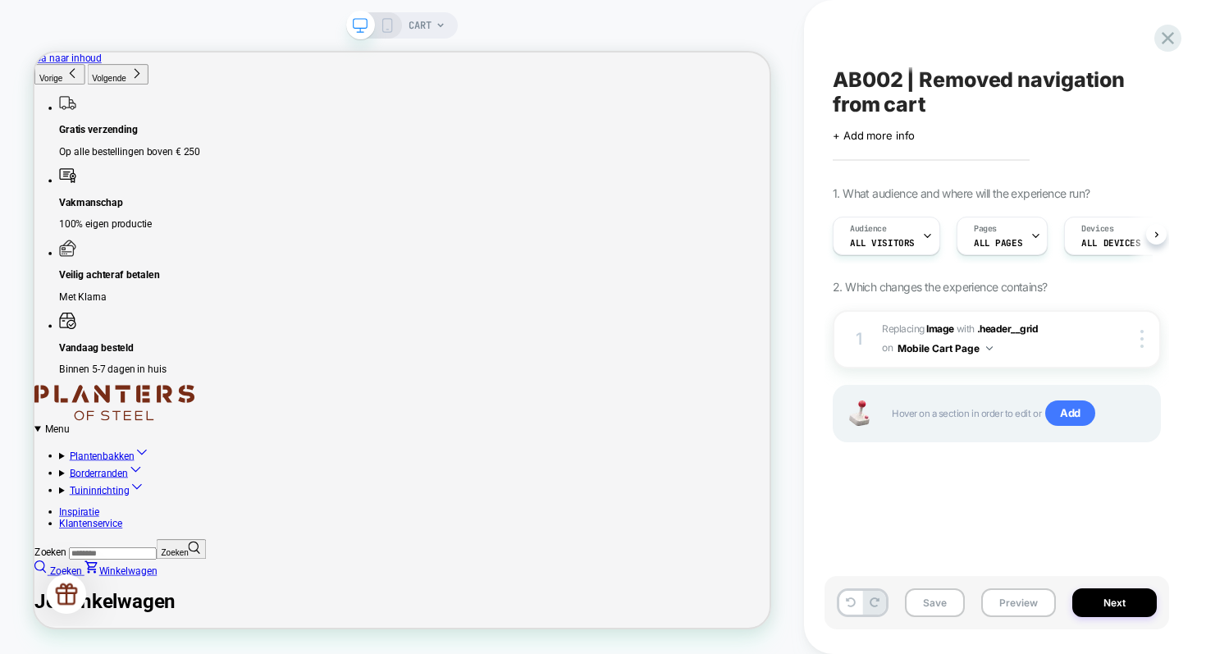
scroll to position [0, 1]
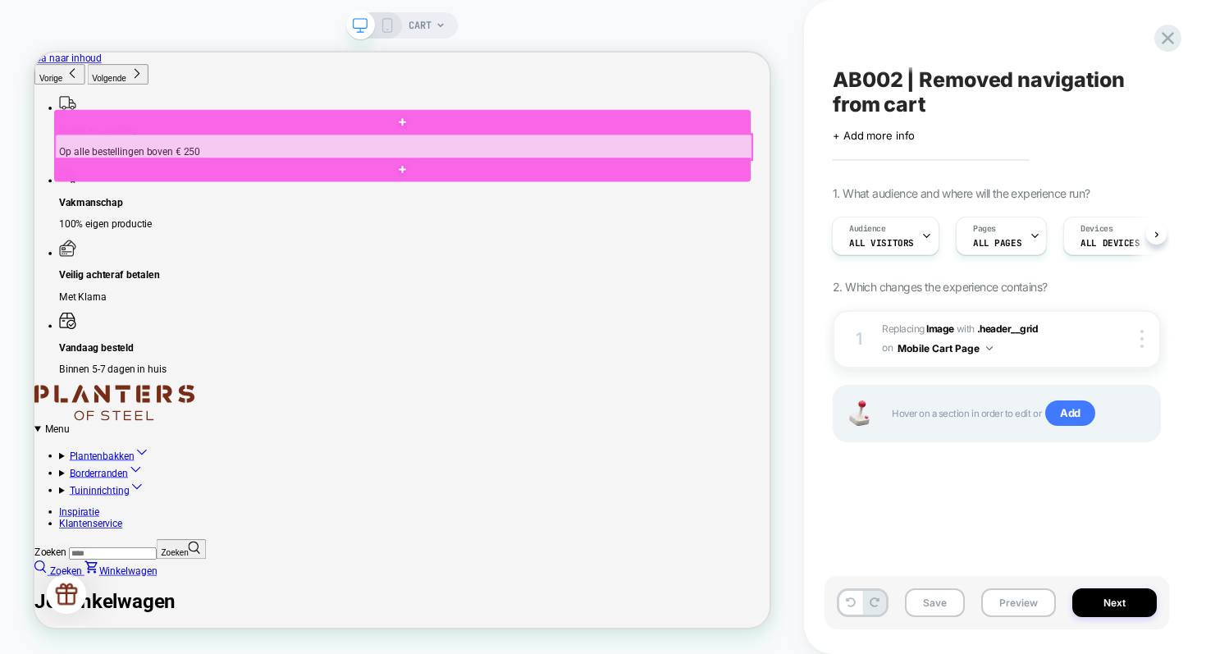
click at [461, 174] on div at bounding box center [526, 178] width 929 height 33
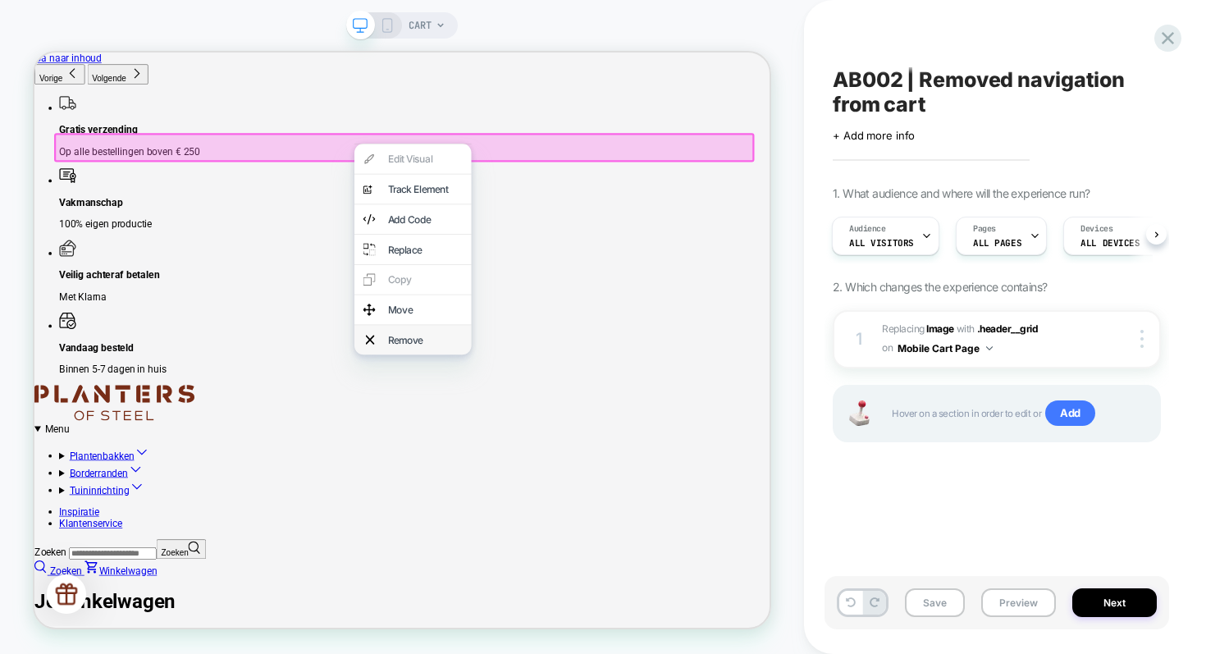
click at [518, 444] on div "Remove" at bounding box center [555, 436] width 100 height 16
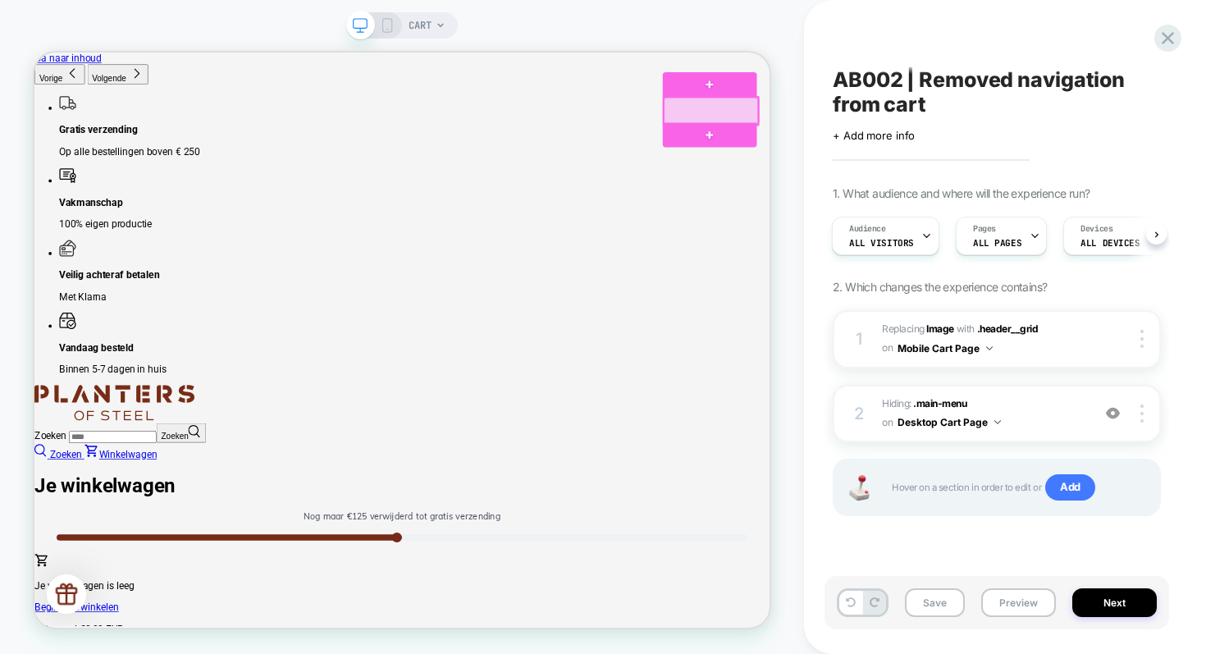
click at [960, 124] on div at bounding box center [936, 130] width 125 height 36
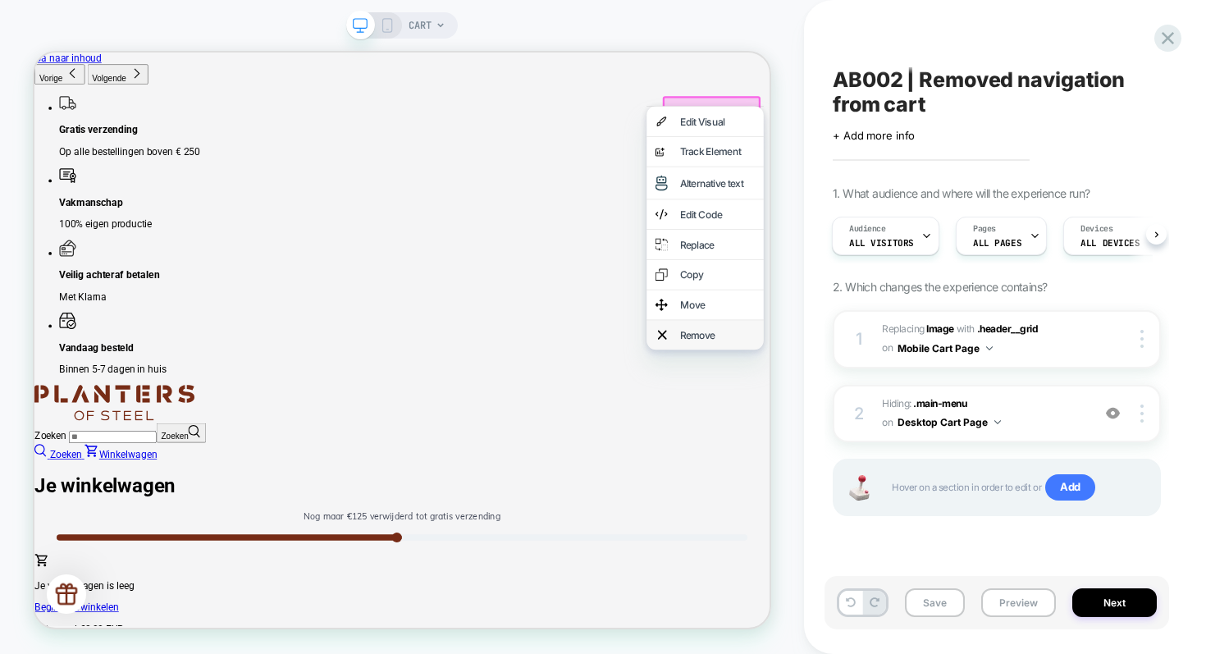
click at [908, 437] on div "Remove" at bounding box center [945, 429] width 100 height 16
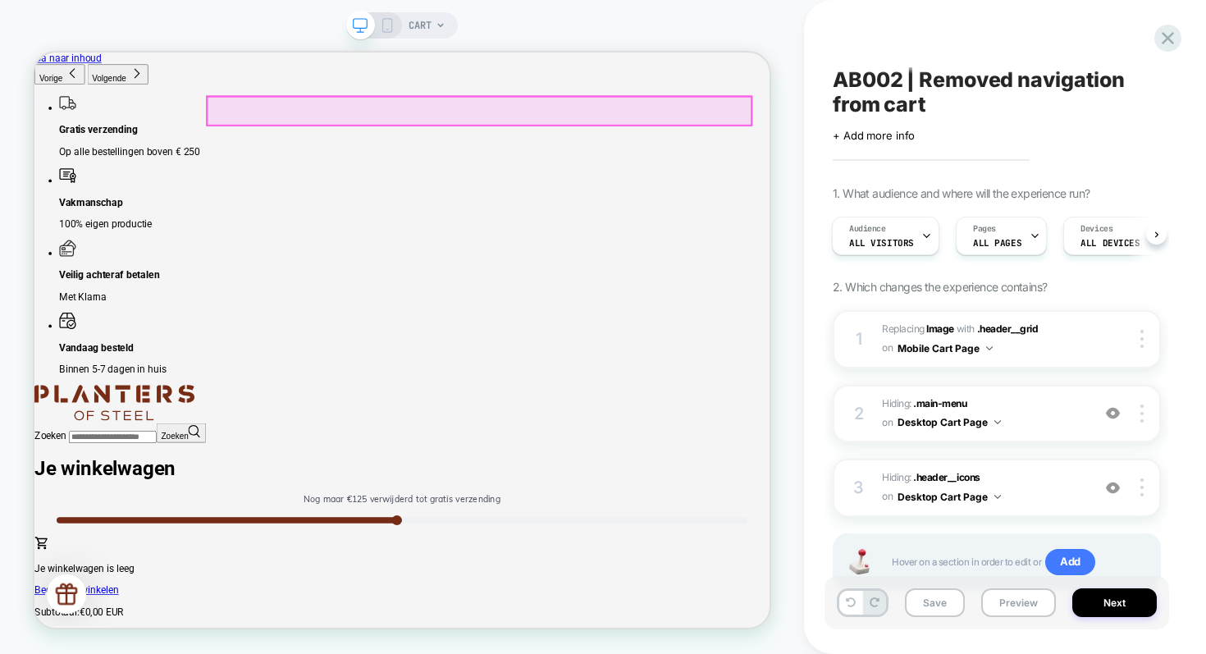
click at [833, 130] on div at bounding box center [628, 131] width 726 height 38
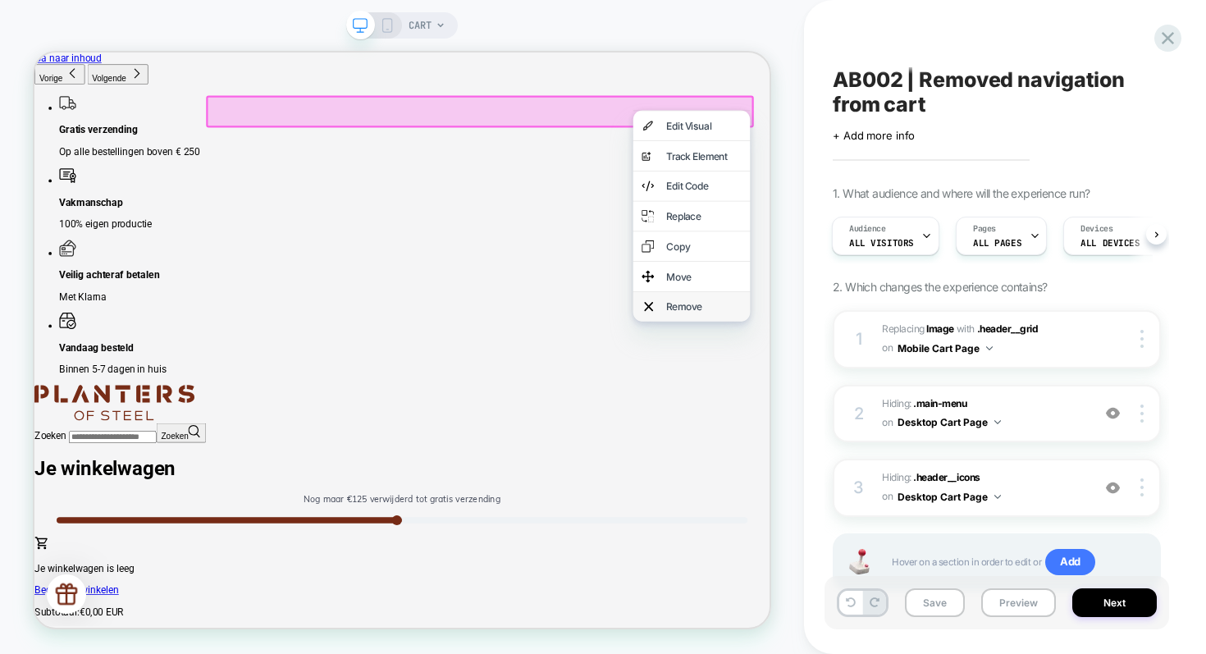
click at [899, 400] on div "Remove" at bounding box center [927, 391] width 100 height 16
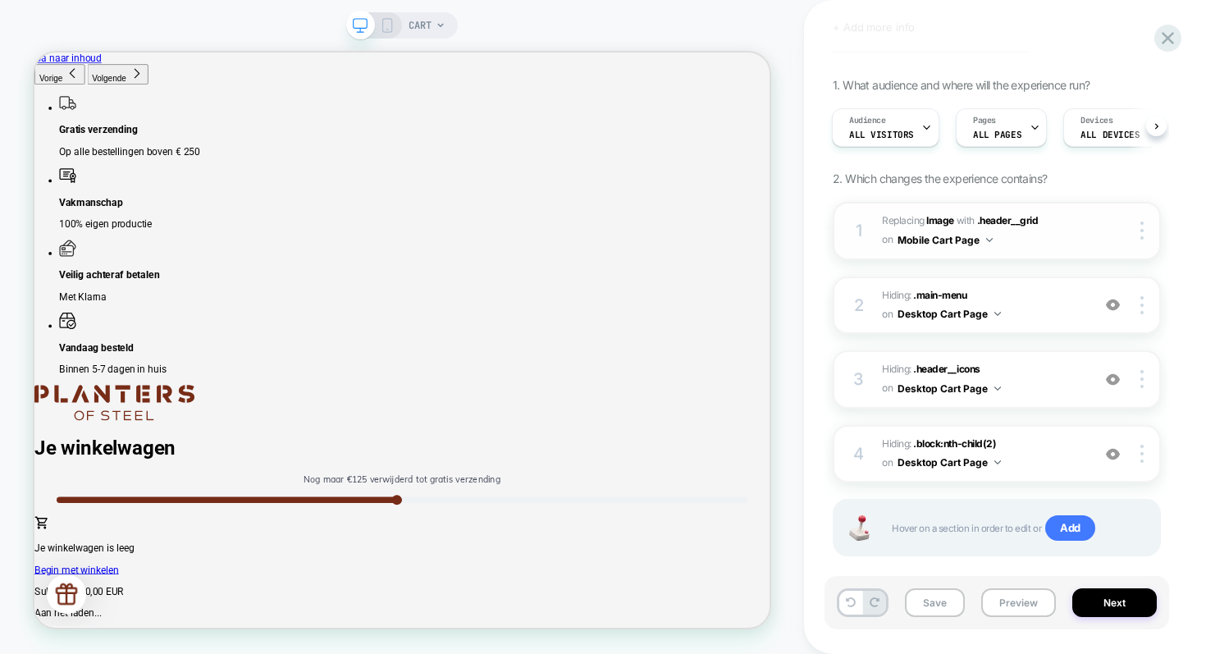
scroll to position [0, 0]
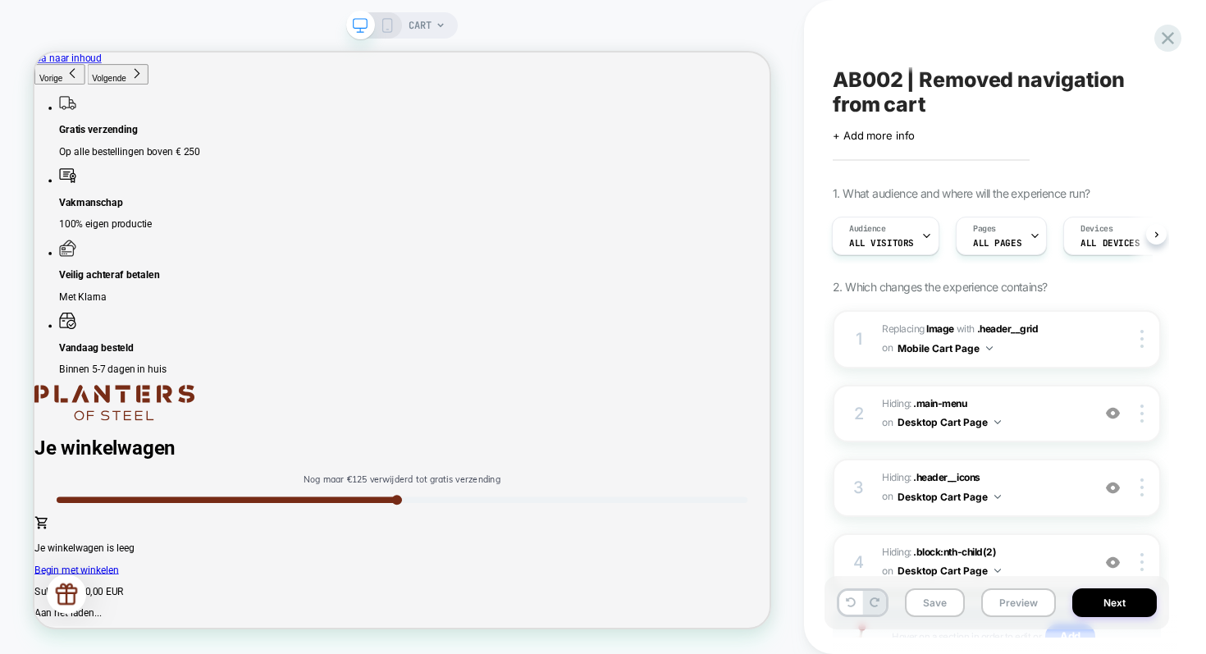
click at [392, 30] on icon at bounding box center [387, 25] width 15 height 15
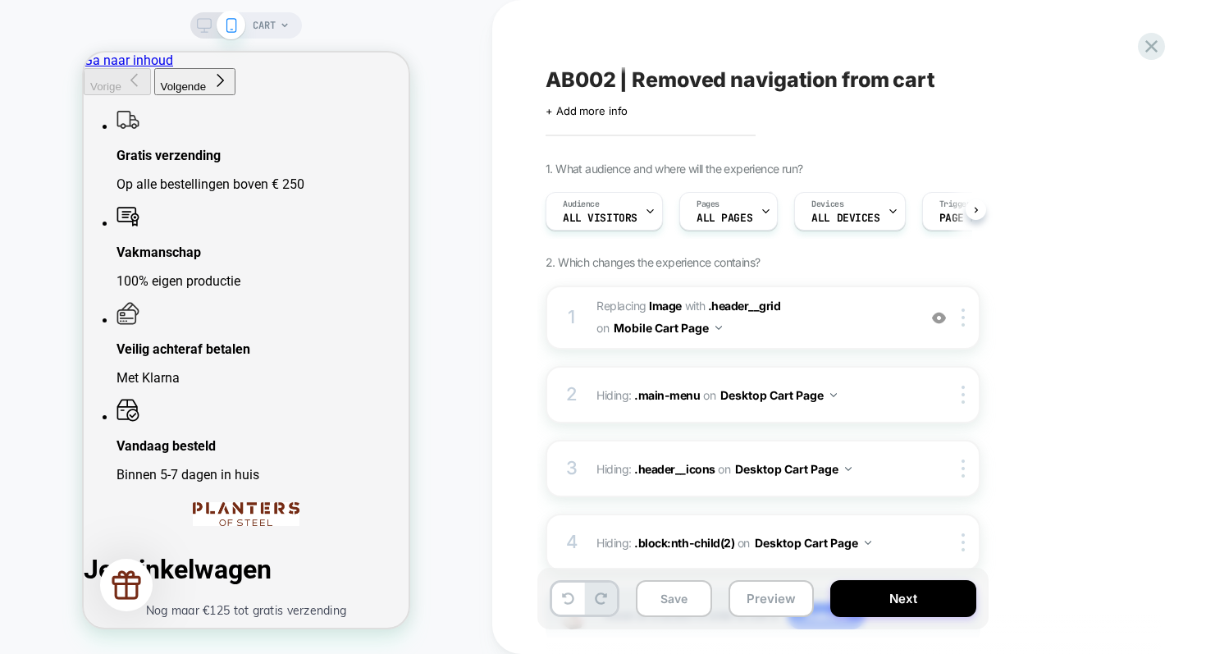
scroll to position [0, 1]
click at [775, 606] on button "Preview" at bounding box center [771, 598] width 85 height 37
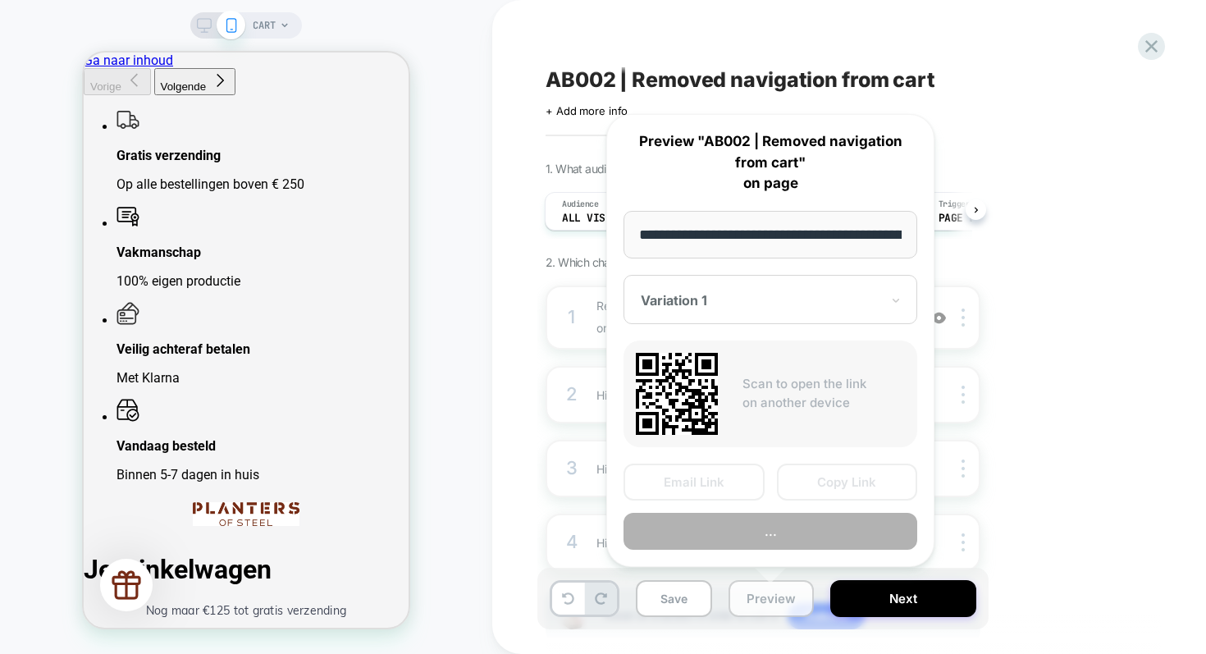
scroll to position [0, 62]
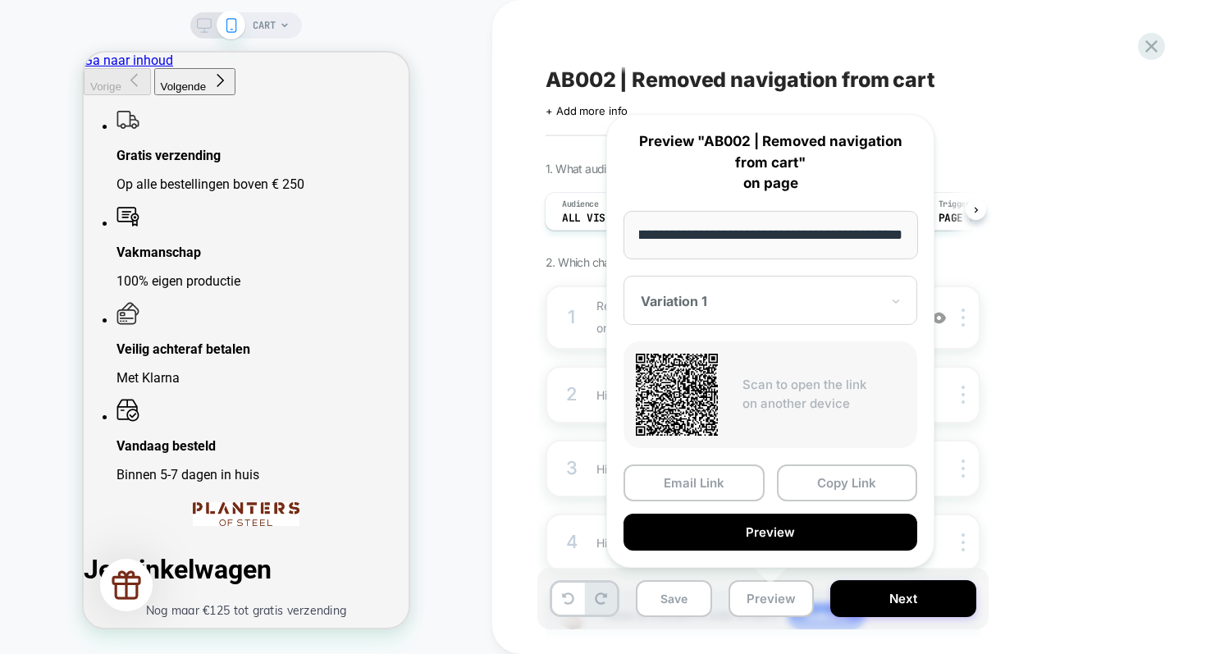
click at [858, 293] on div at bounding box center [761, 301] width 240 height 16
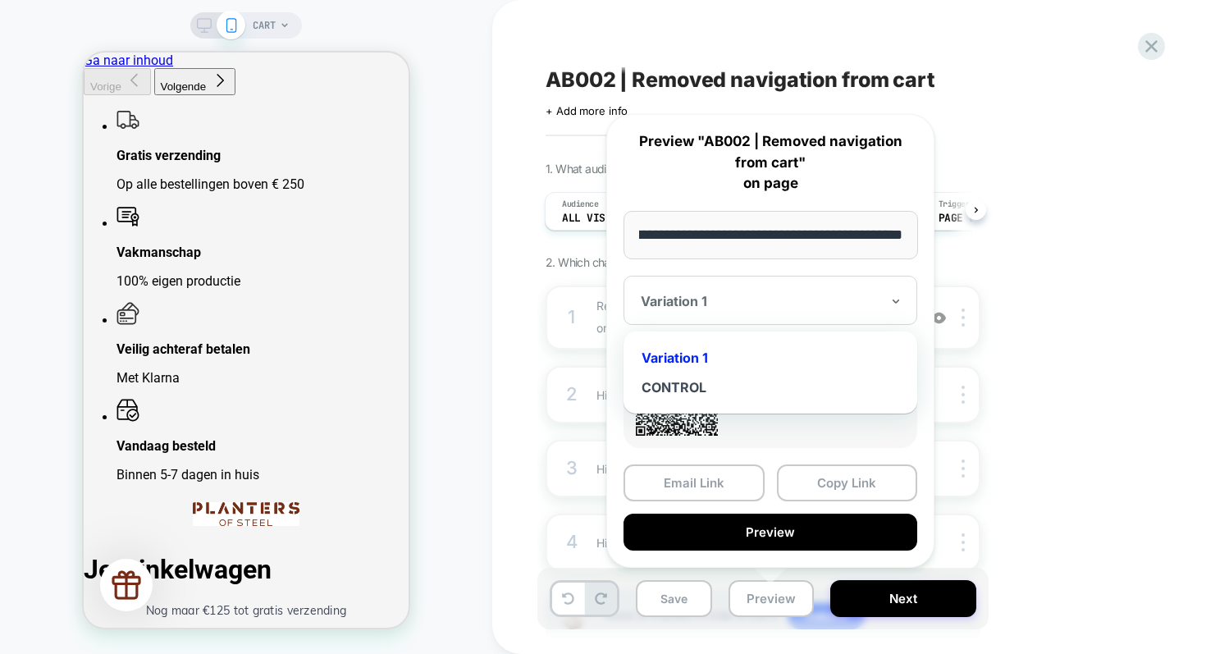
scroll to position [0, 0]
click at [688, 351] on div "Variation 1" at bounding box center [770, 358] width 277 height 30
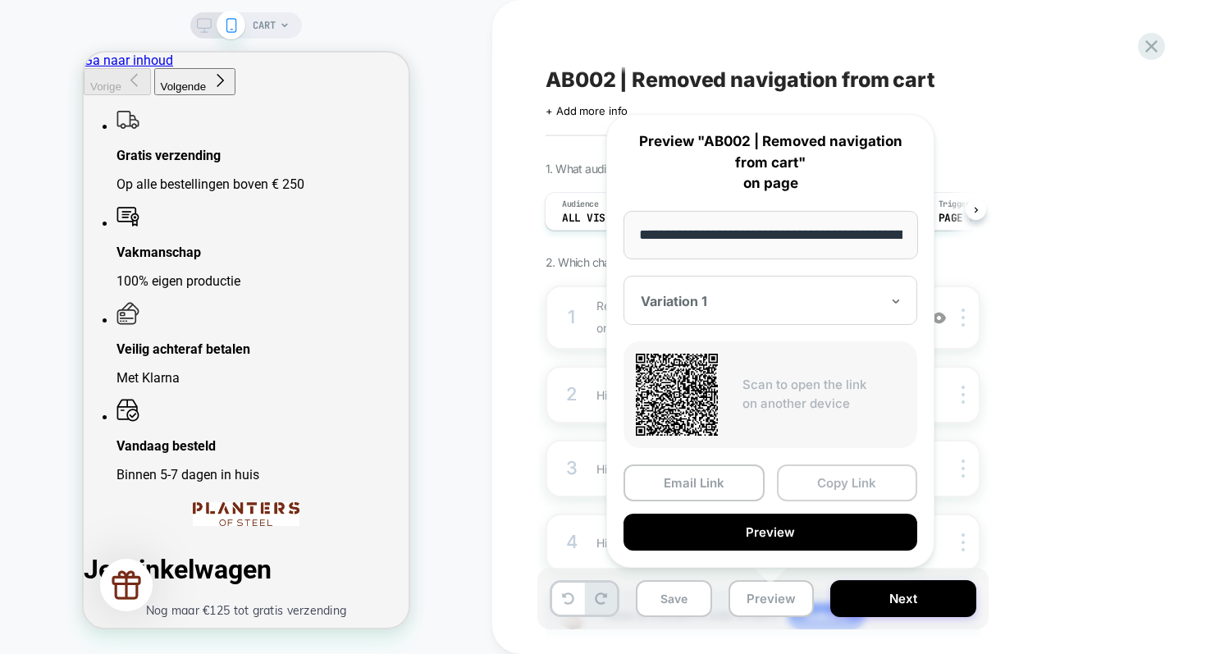
click at [833, 472] on button "Copy Link" at bounding box center [847, 482] width 141 height 37
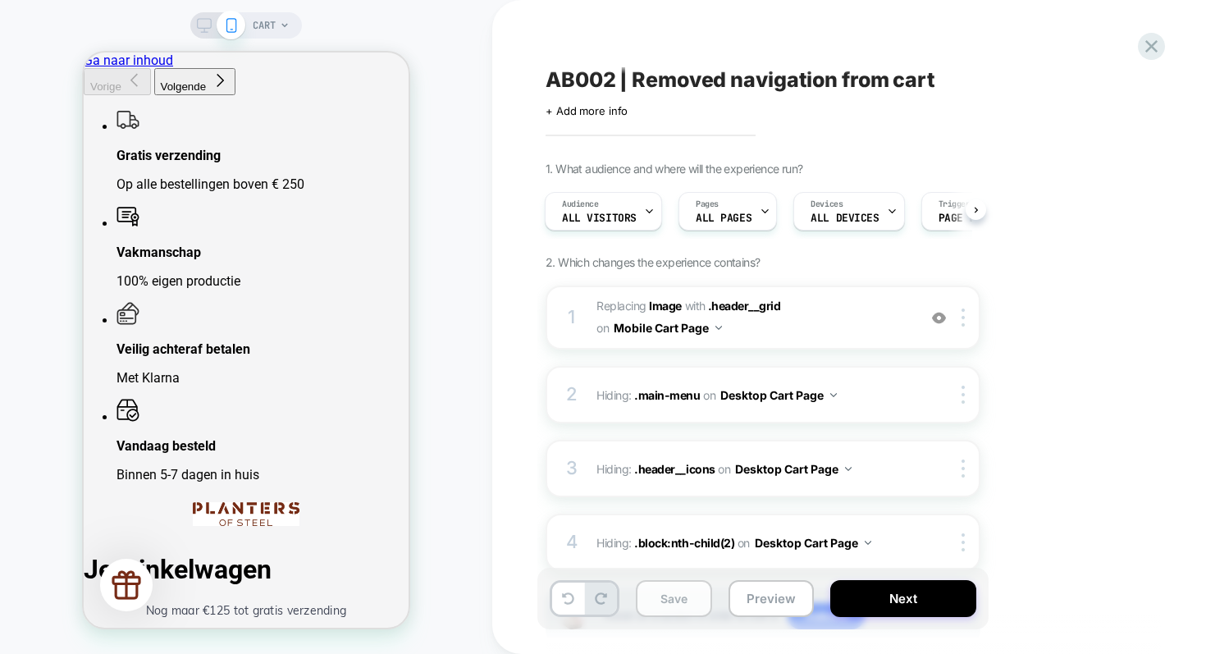
click at [678, 598] on button "Save" at bounding box center [674, 598] width 76 height 37
click at [899, 595] on button "Next" at bounding box center [903, 598] width 146 height 37
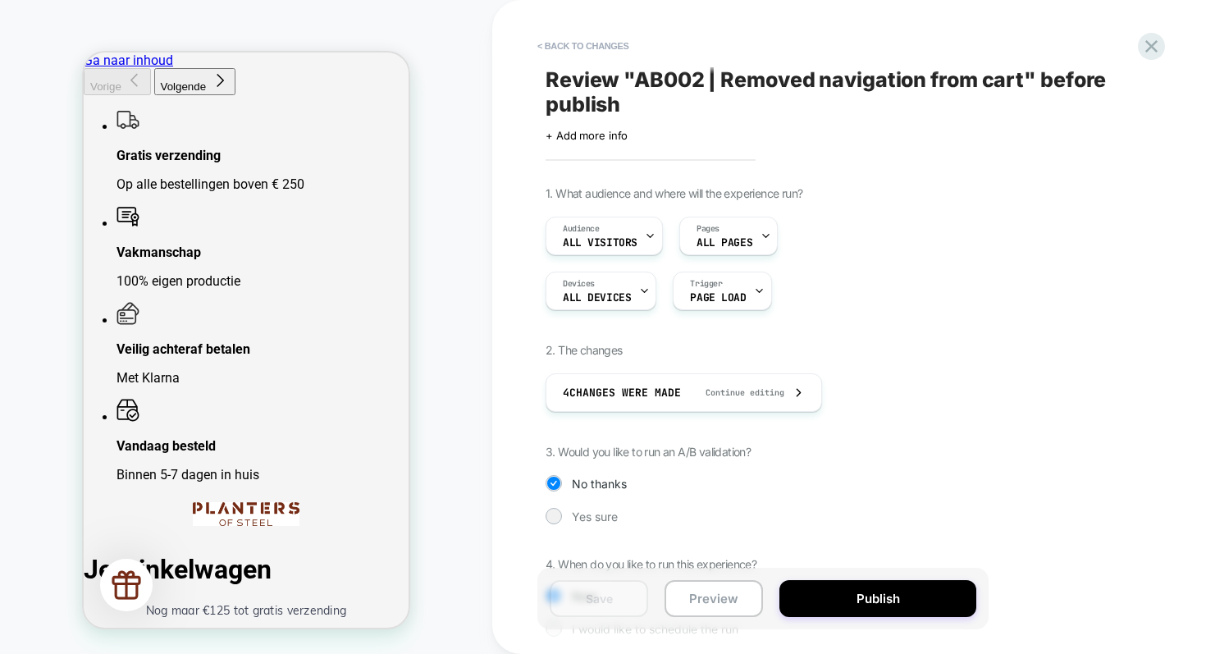
scroll to position [89, 0]
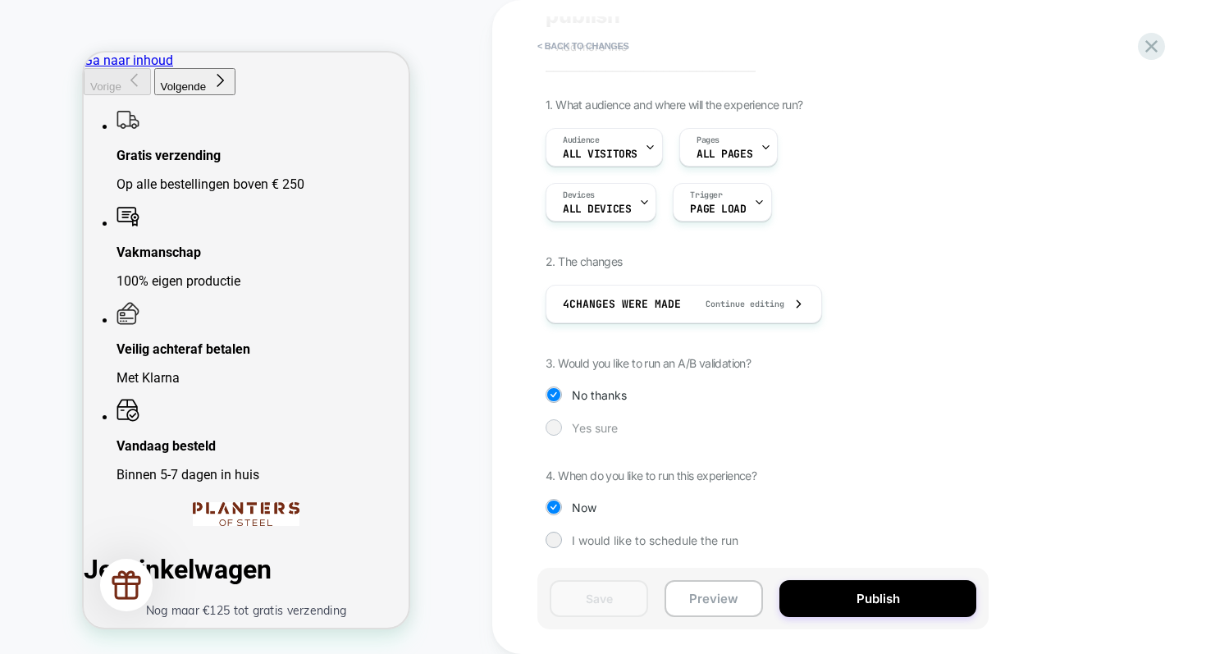
click at [554, 429] on div at bounding box center [553, 427] width 12 height 12
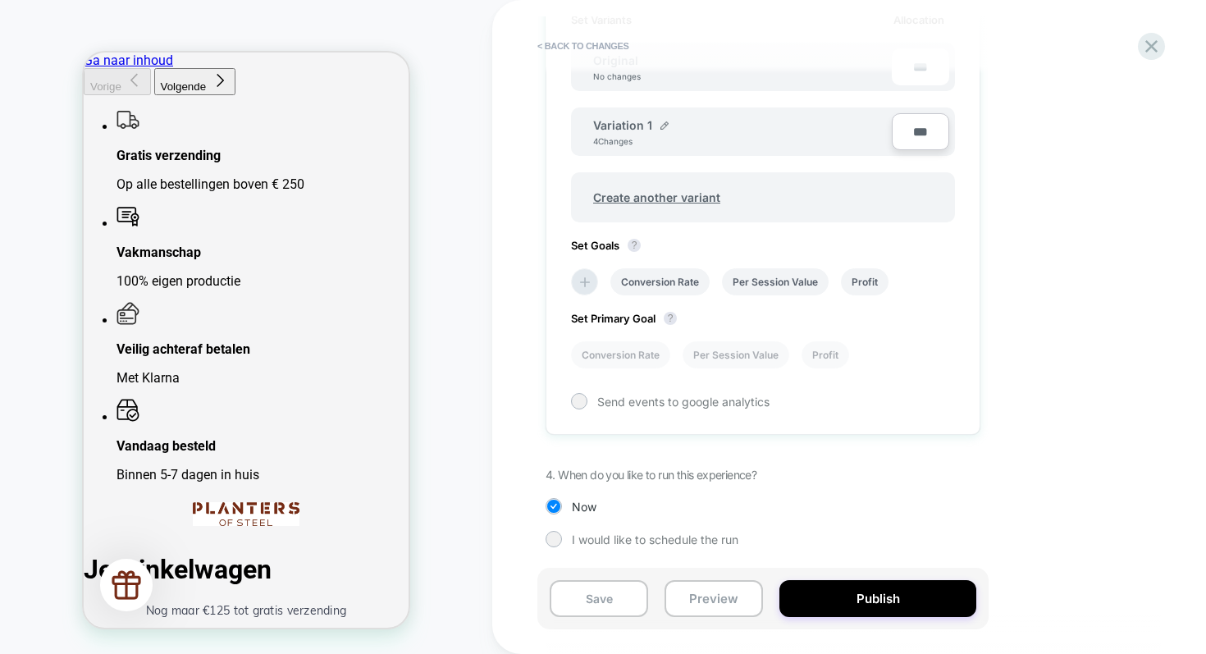
scroll to position [416, 0]
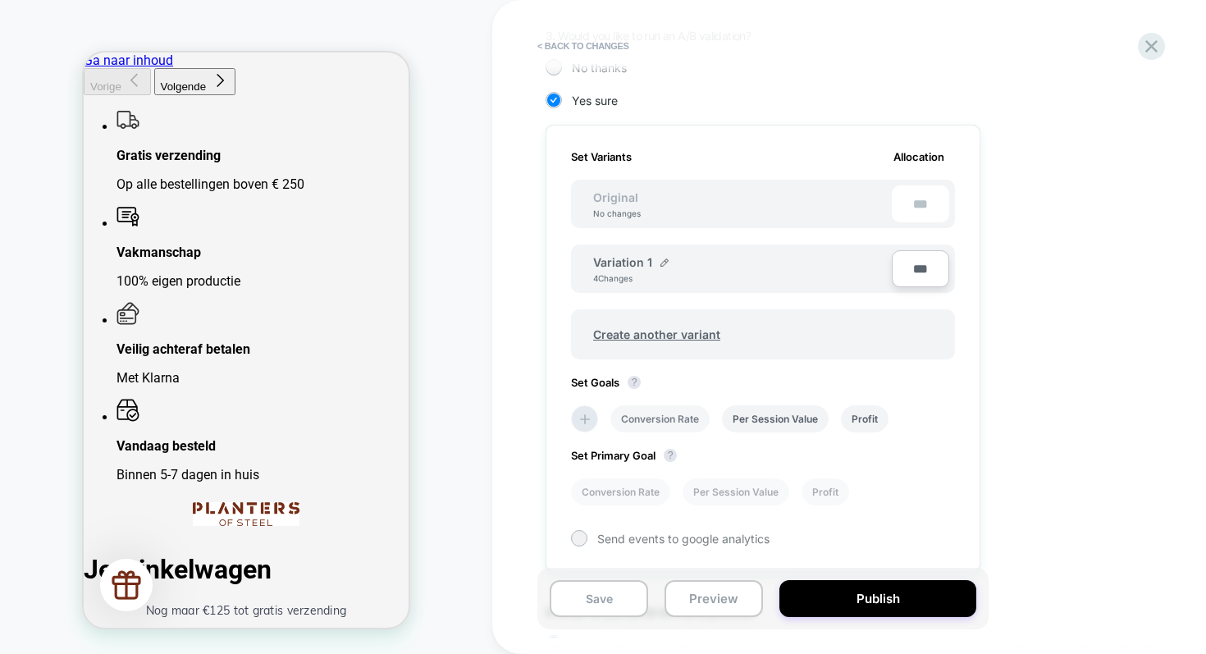
click at [653, 418] on li "Conversion Rate" at bounding box center [660, 418] width 99 height 27
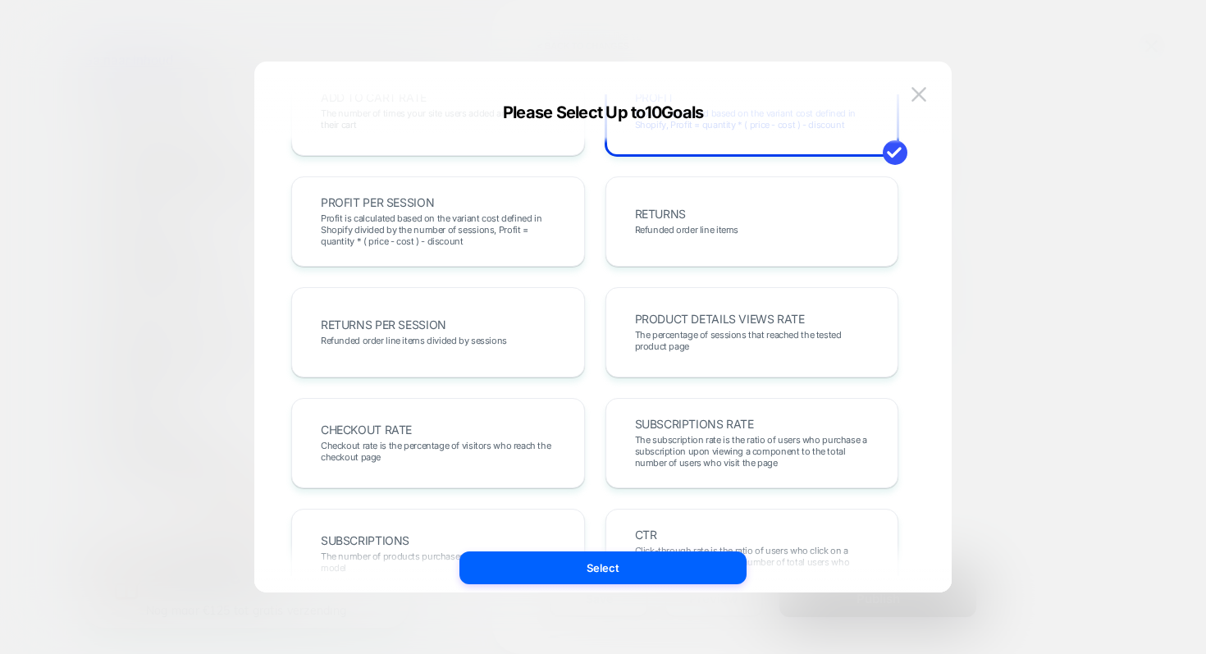
scroll to position [593, 0]
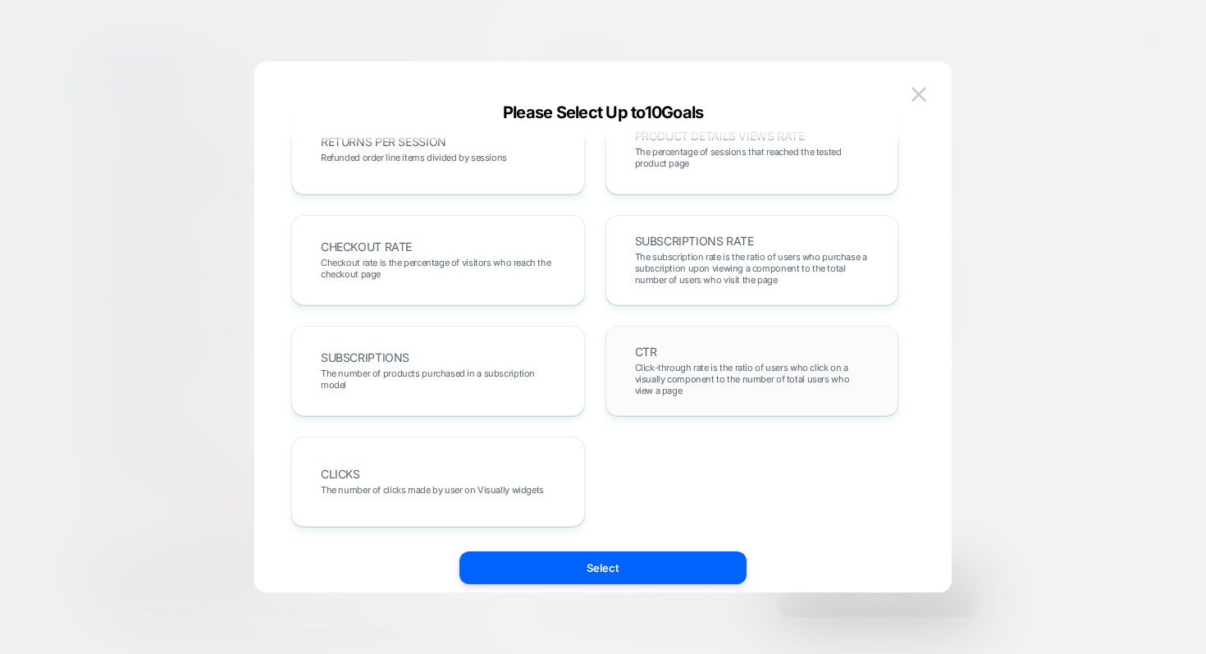
click at [695, 371] on span "Click-through rate is the ratio of users who click on a visually component to t…" at bounding box center [752, 379] width 235 height 34
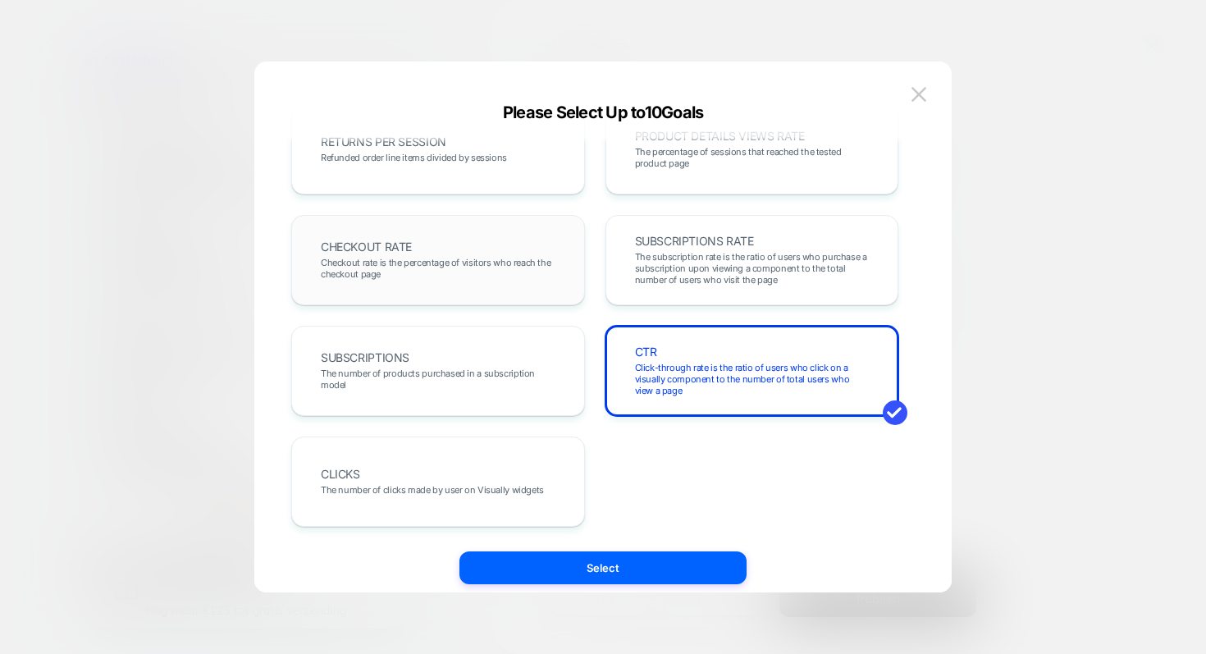
click at [519, 246] on div "CHECKOUT RATE Checkout rate is the percentage of visitors who reach the checkou…" at bounding box center [438, 260] width 259 height 56
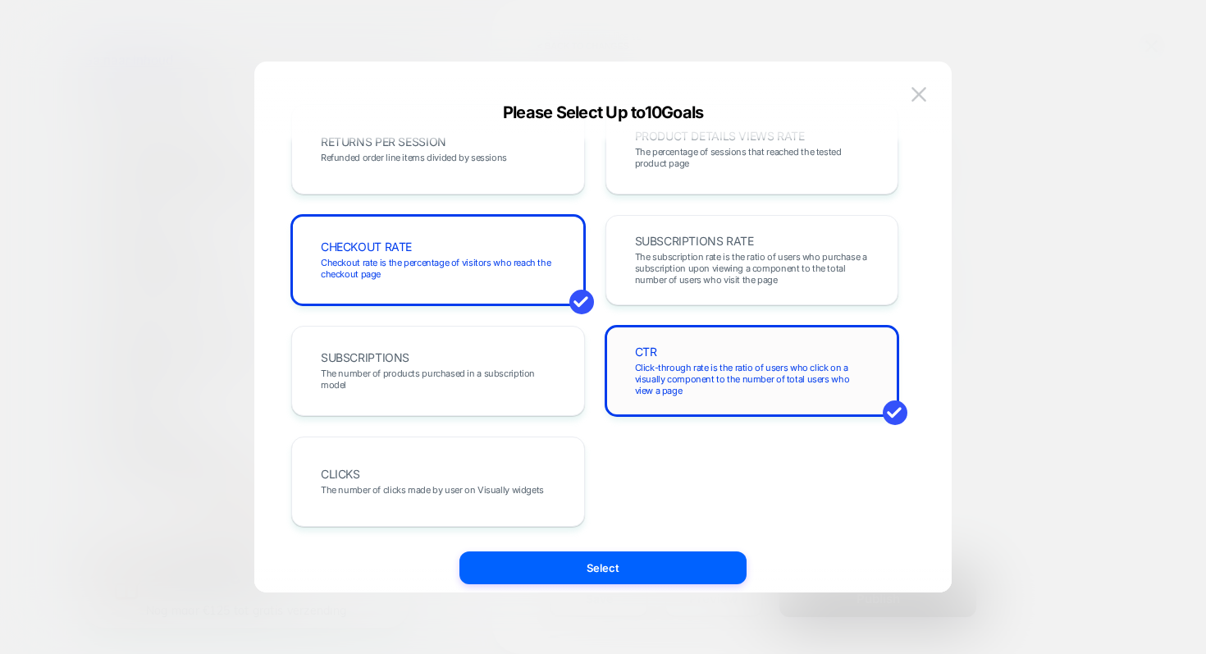
click at [653, 368] on span "Click-through rate is the ratio of users who click on a visually component to t…" at bounding box center [752, 379] width 235 height 34
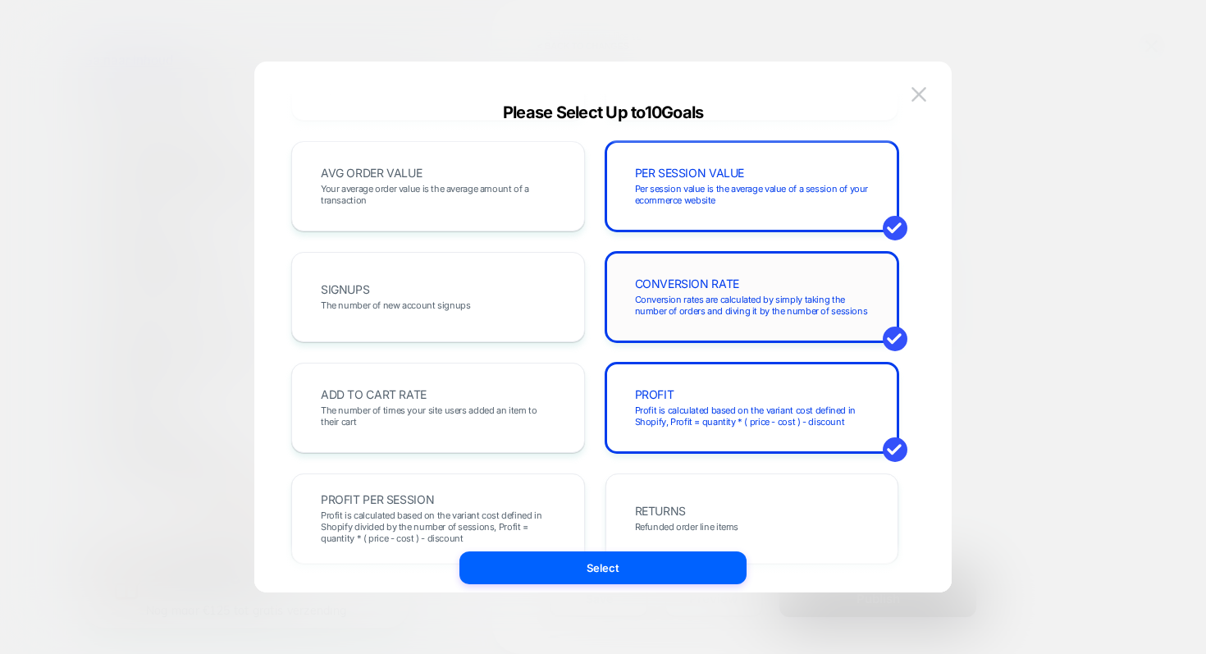
scroll to position [0, 0]
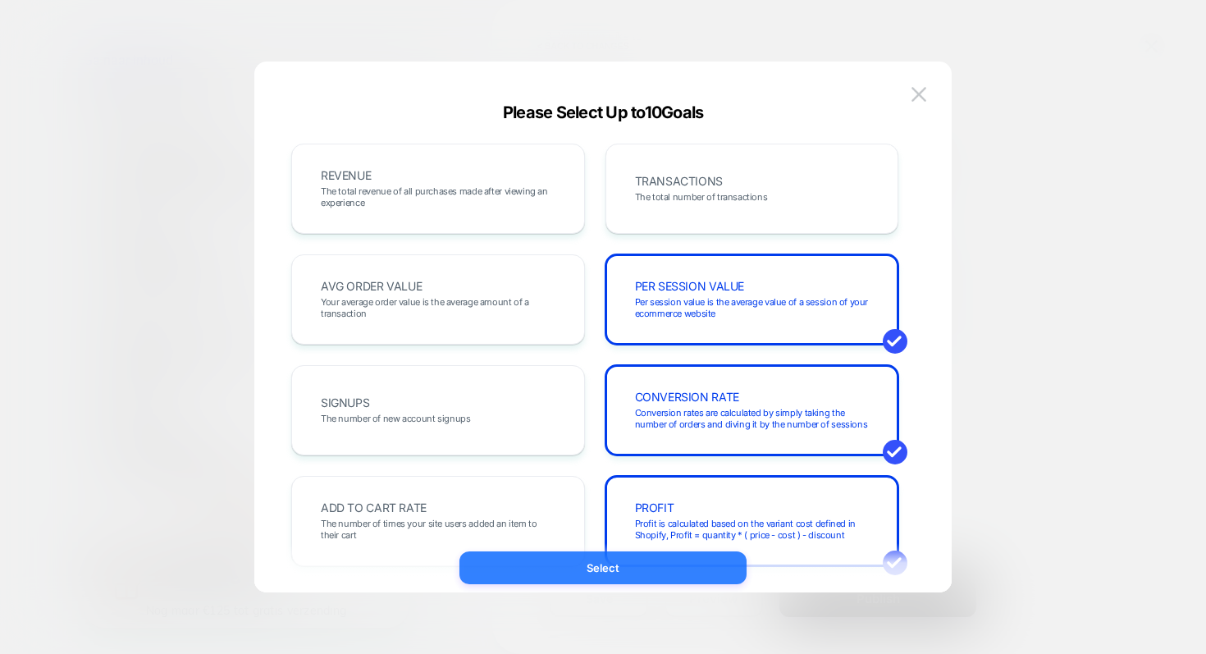
click at [611, 567] on button "Select" at bounding box center [603, 567] width 287 height 33
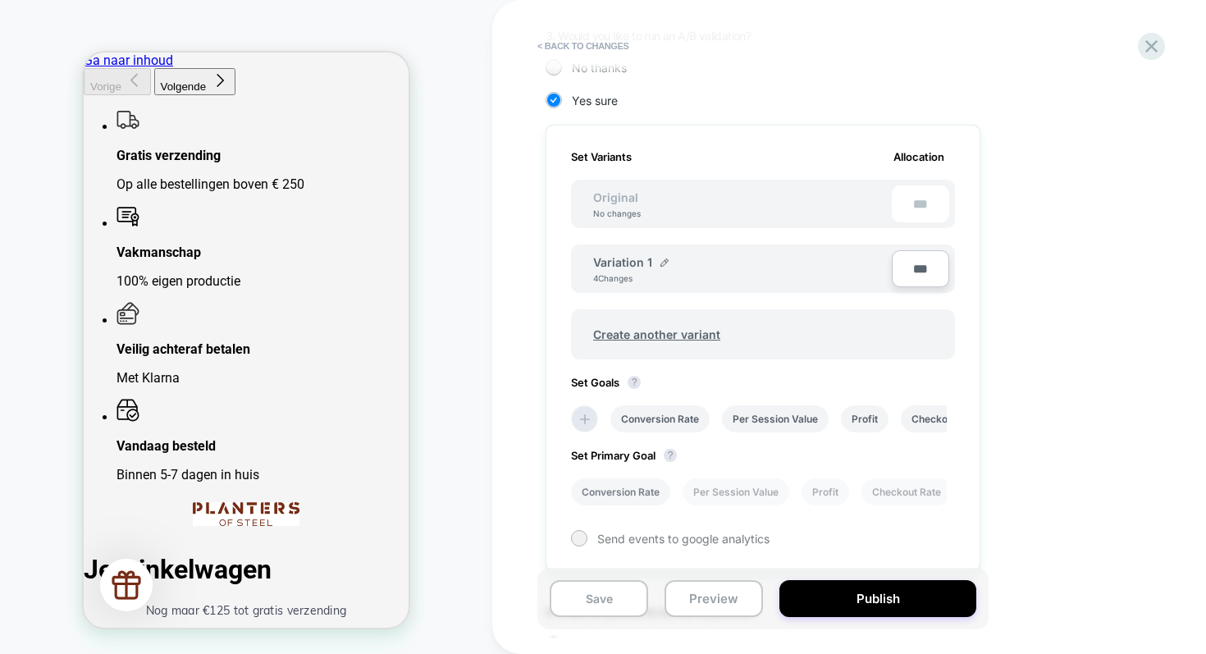
click at [644, 487] on li "Conversion Rate" at bounding box center [620, 491] width 99 height 27
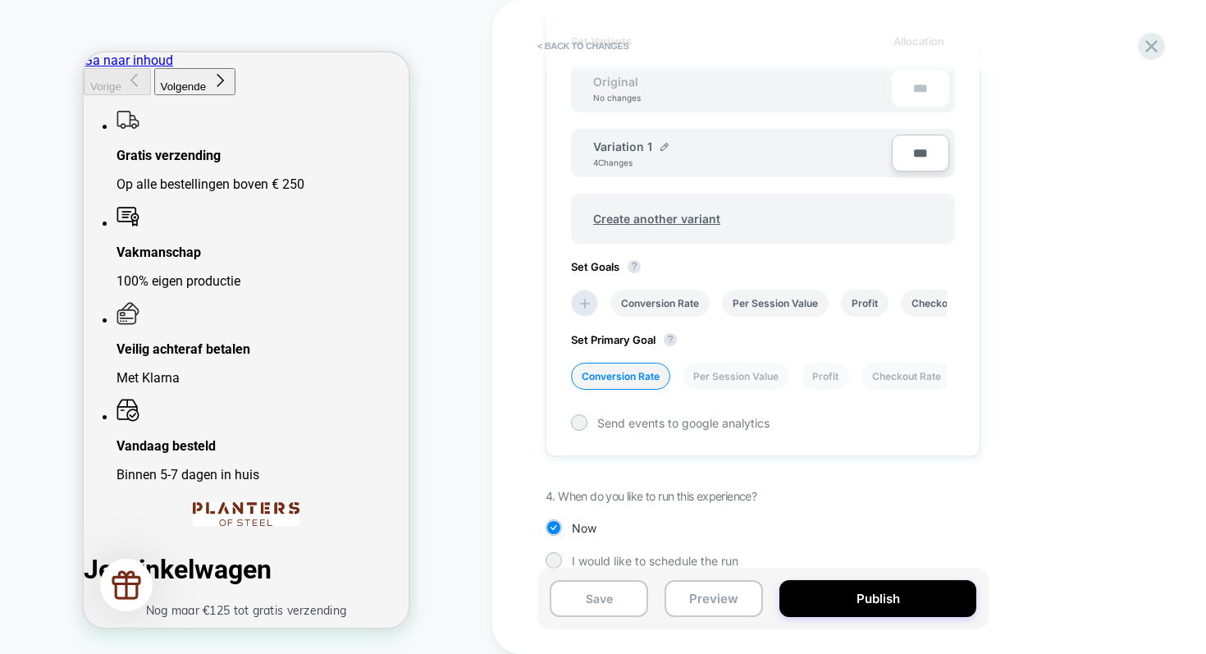
scroll to position [553, 0]
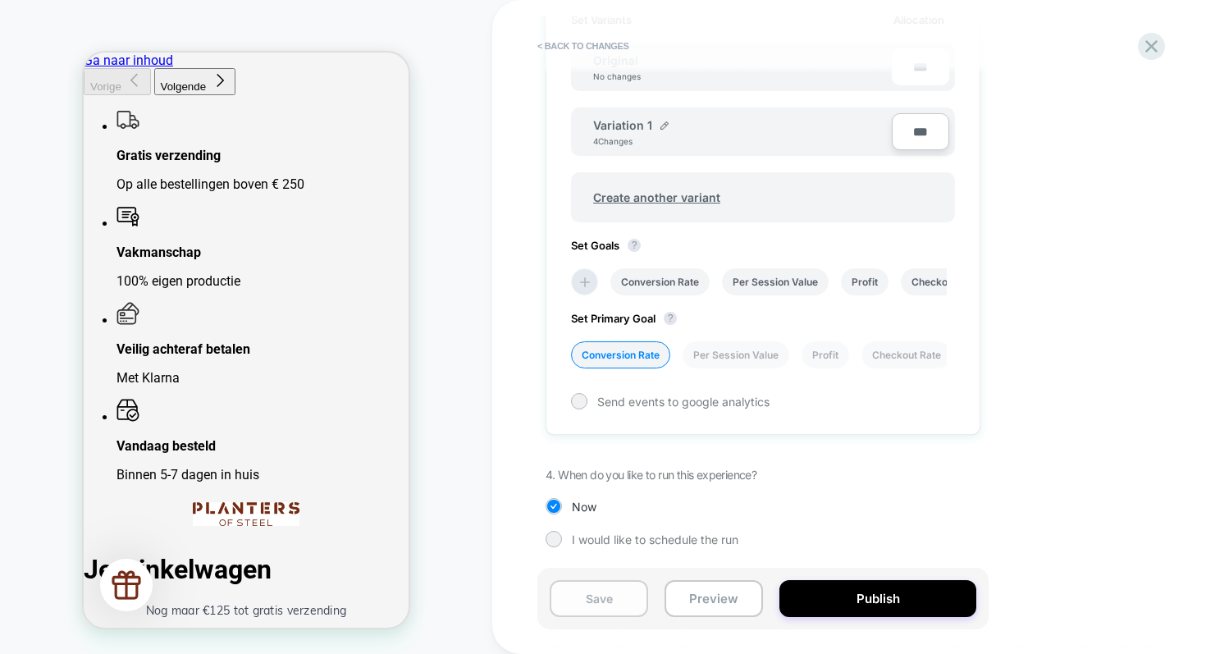
click at [598, 600] on button "Save" at bounding box center [599, 598] width 98 height 37
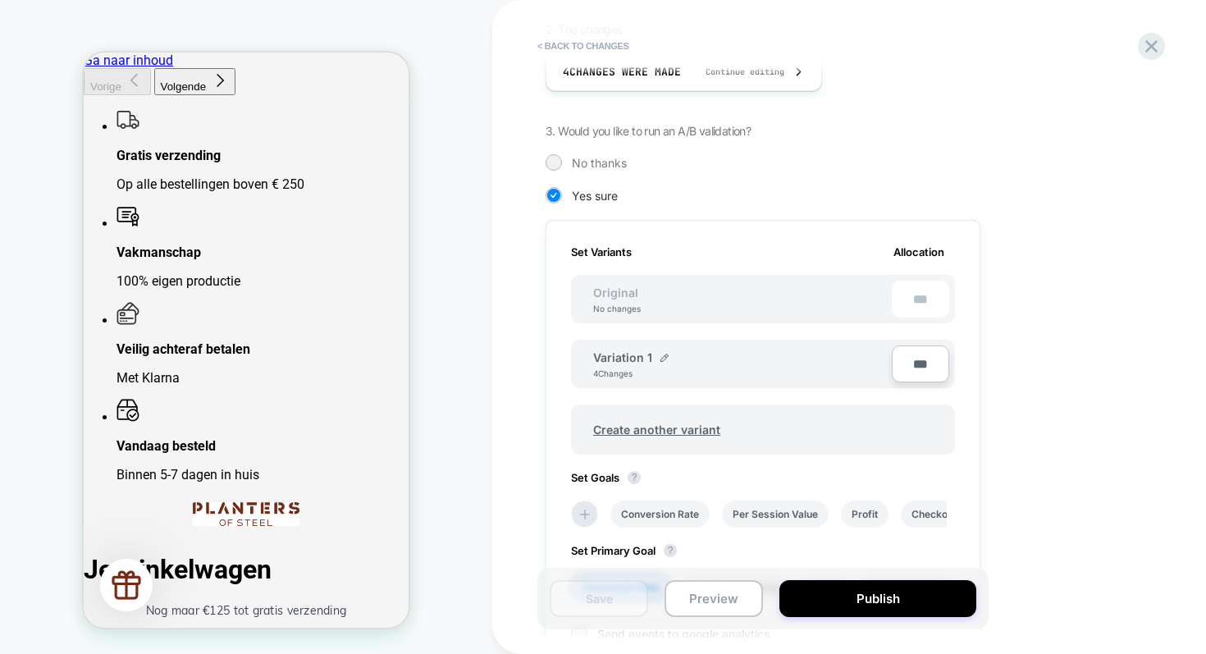
scroll to position [0, 0]
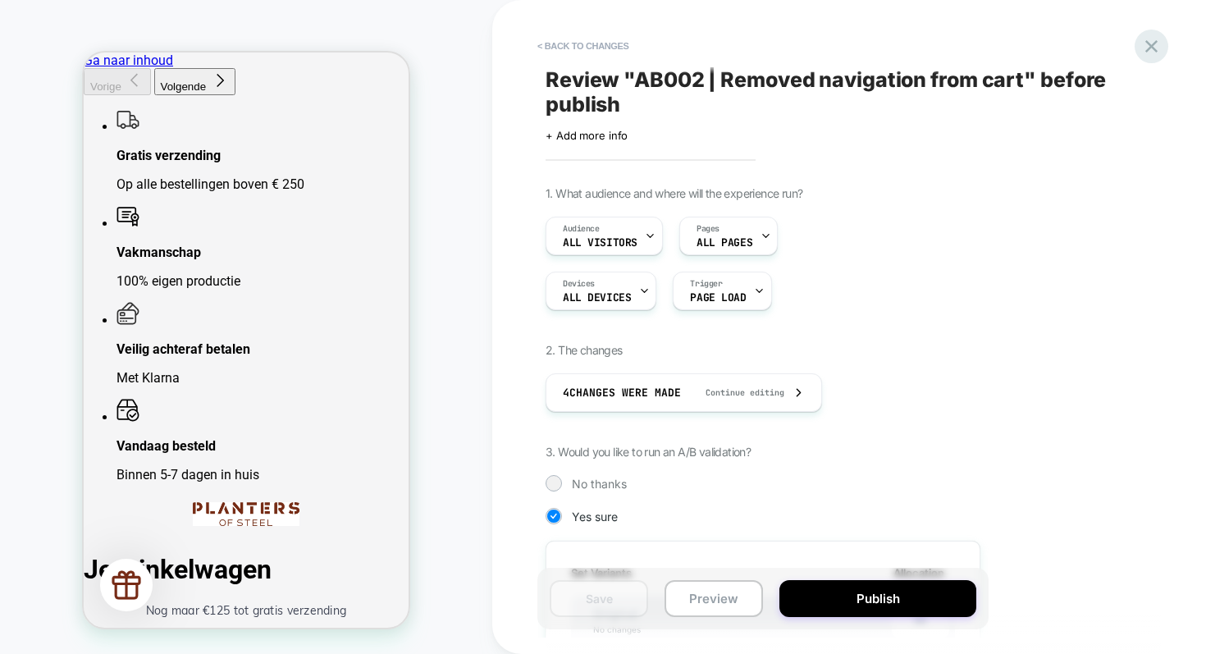
click at [1152, 51] on icon at bounding box center [1152, 46] width 22 height 22
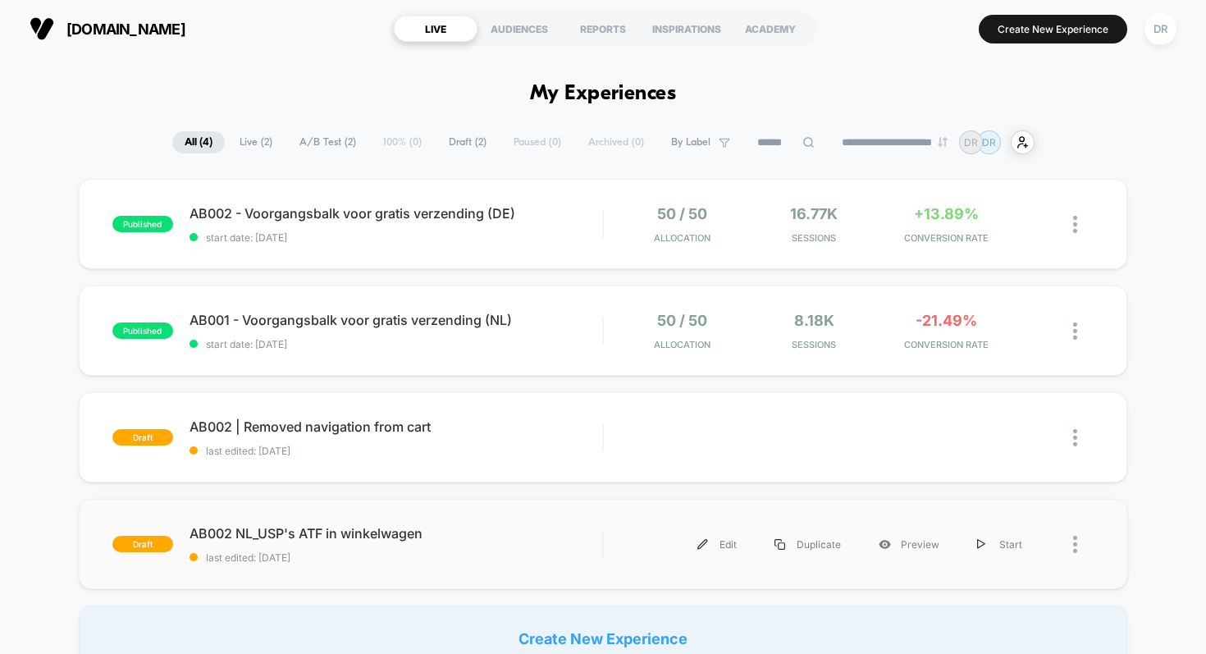
click at [1079, 541] on div at bounding box center [1083, 544] width 21 height 37
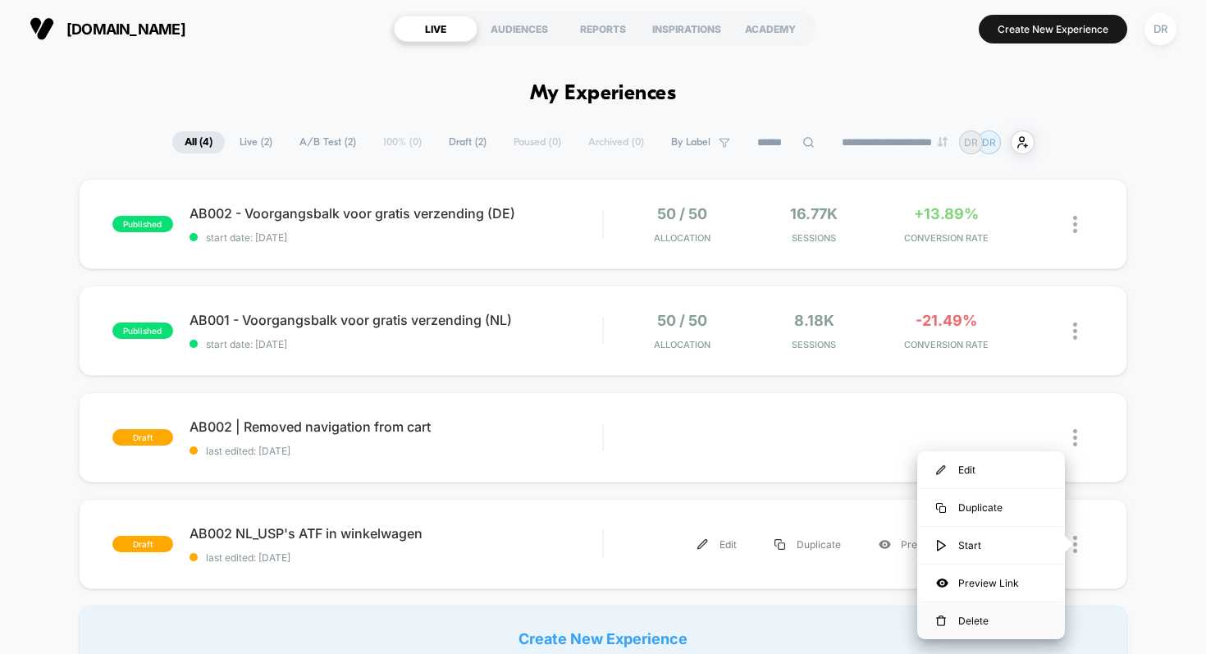
click at [961, 620] on div "Delete" at bounding box center [991, 620] width 148 height 37
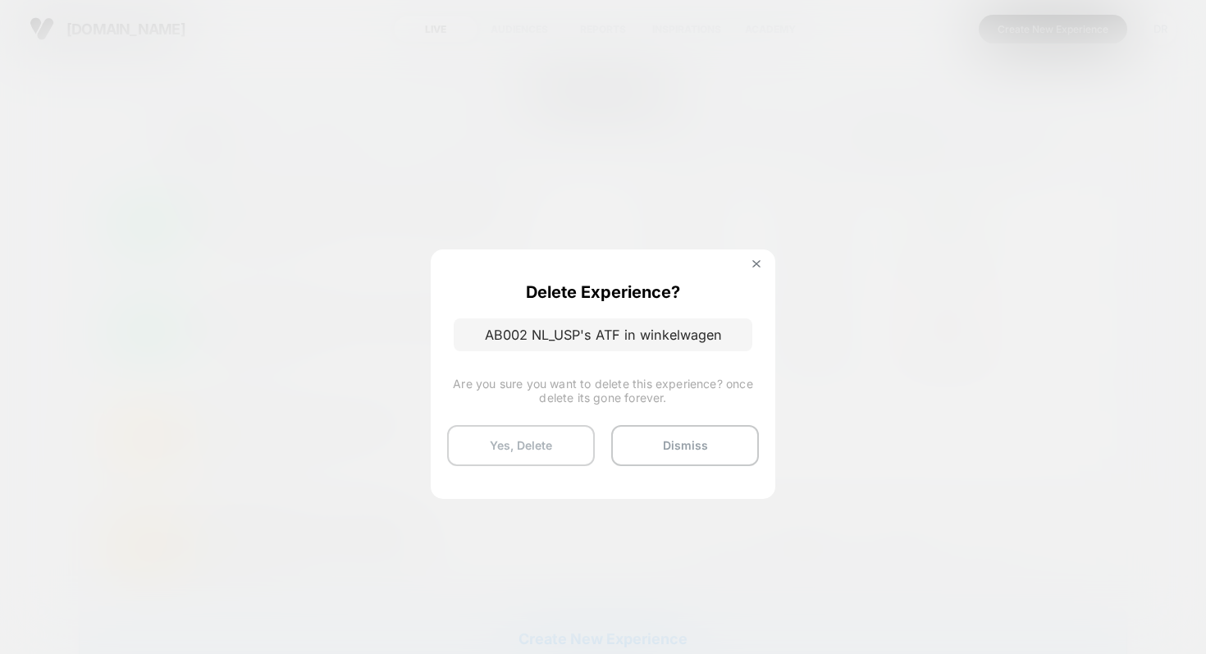
click at [553, 452] on button "Yes, Delete" at bounding box center [521, 445] width 148 height 41
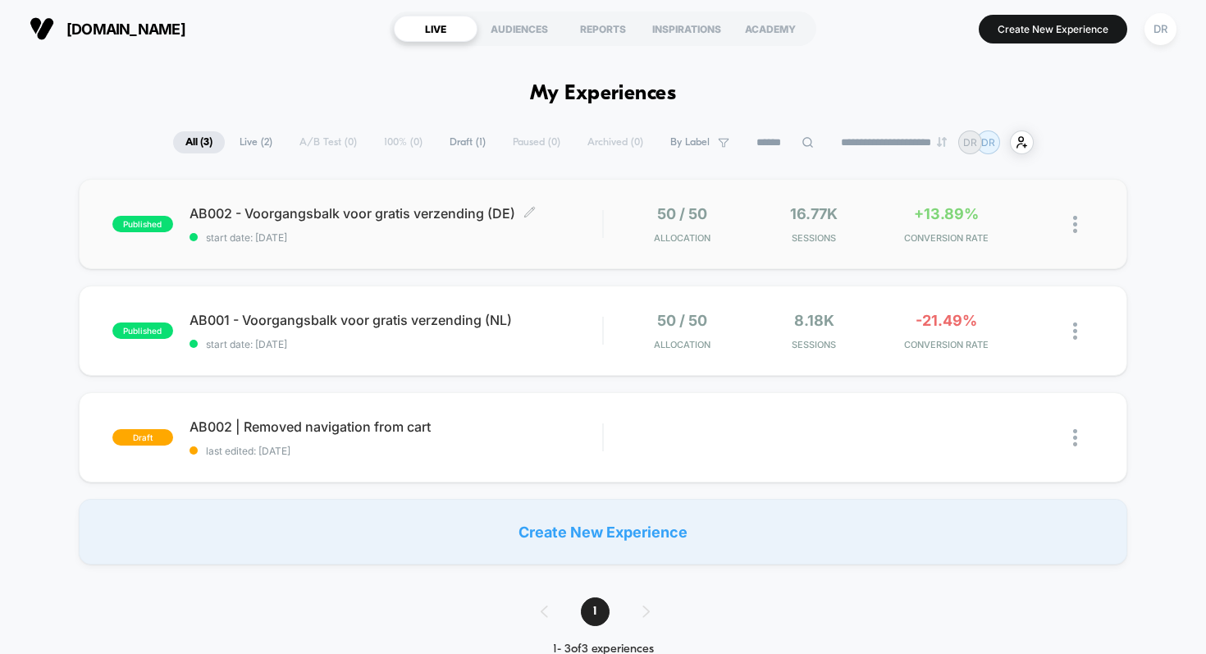
click at [504, 230] on div "AB002 - Voorgangsbalk voor gratis verzending (DE) Click to edit experience deta…" at bounding box center [397, 224] width 414 height 39
